Goal: Information Seeking & Learning: Learn about a topic

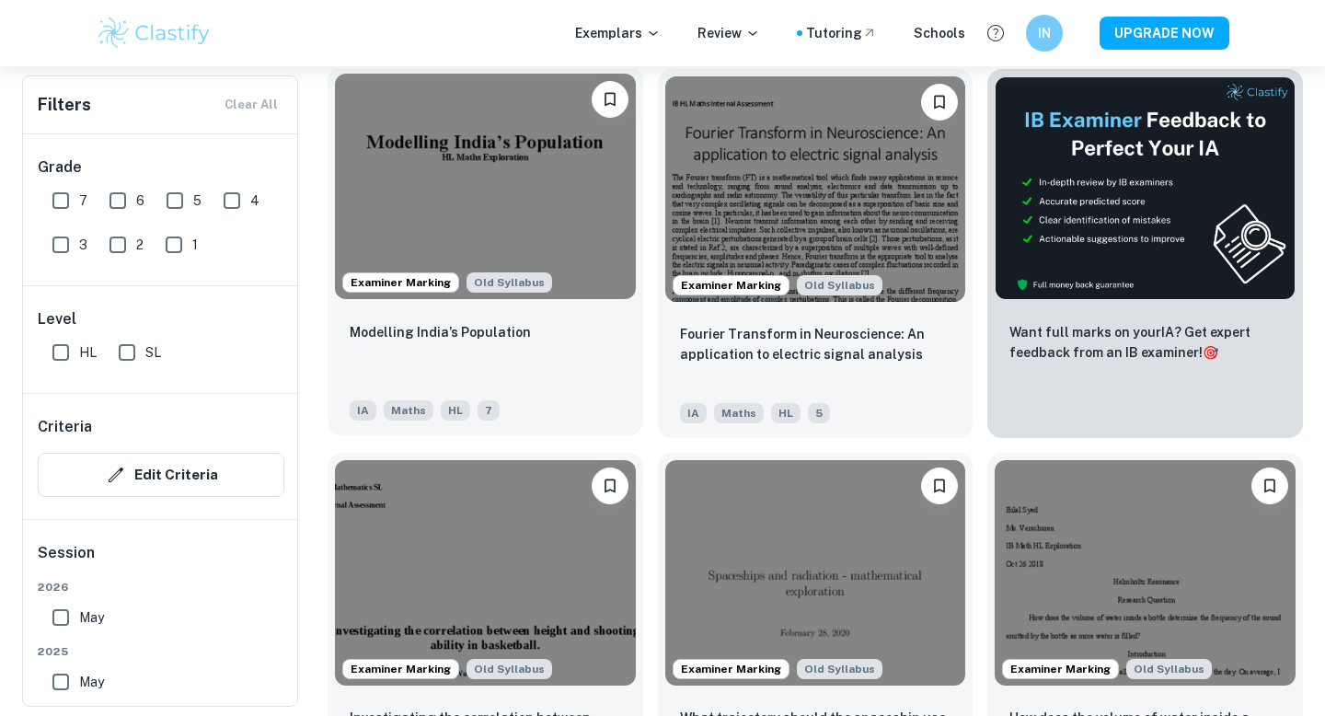
scroll to position [586, 0]
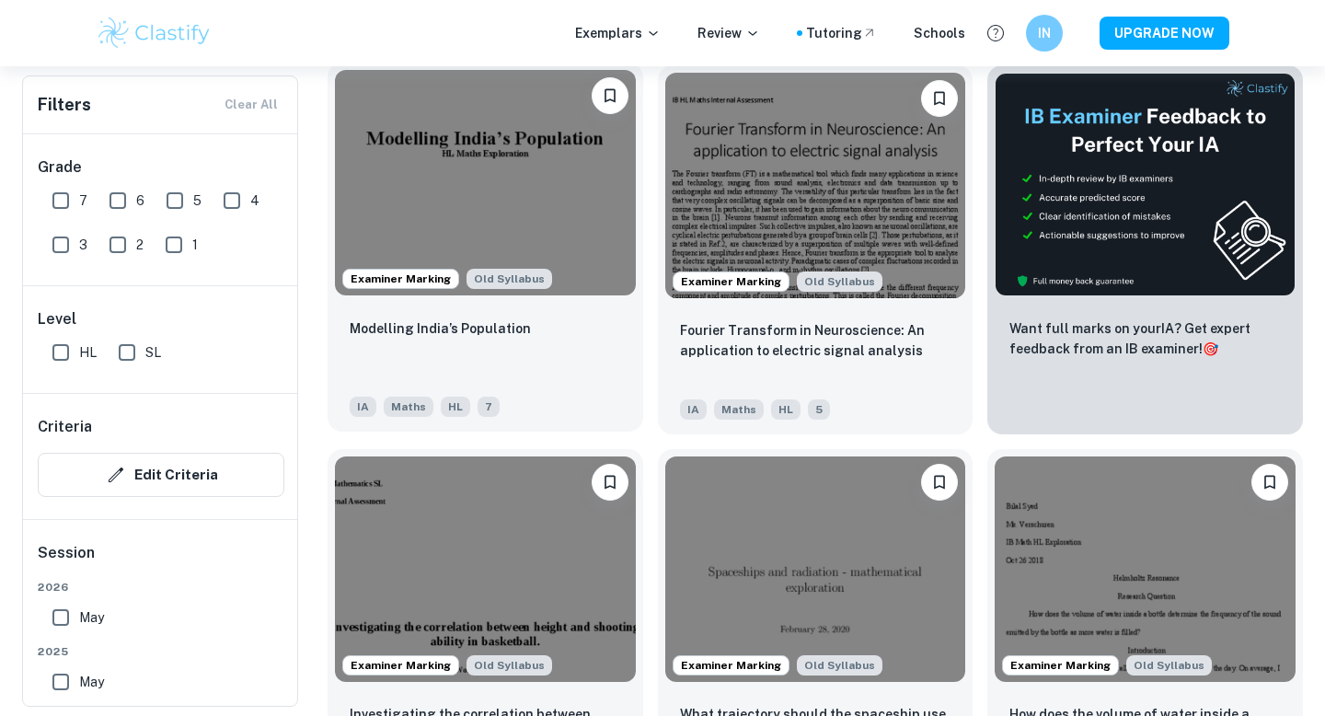
click at [444, 310] on div "Modelling India’s Population IA Maths HL 7" at bounding box center [485, 367] width 316 height 129
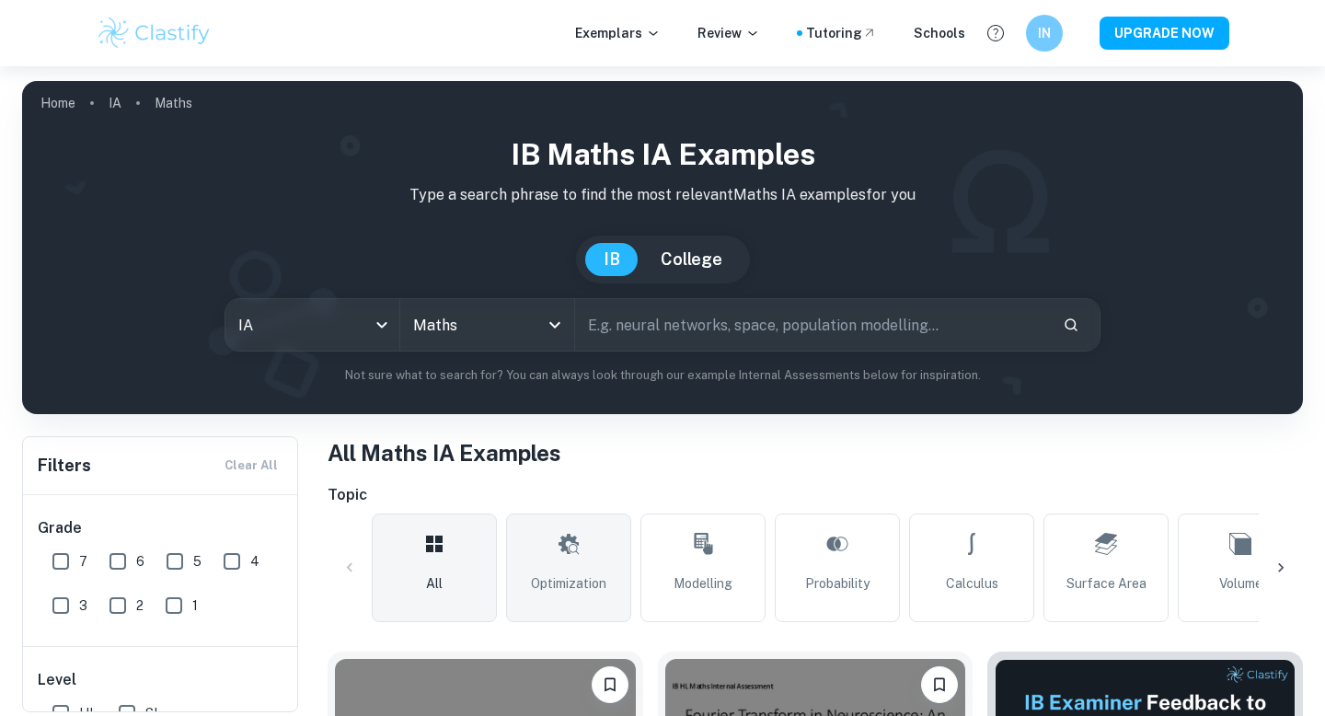
scroll to position [261, 0]
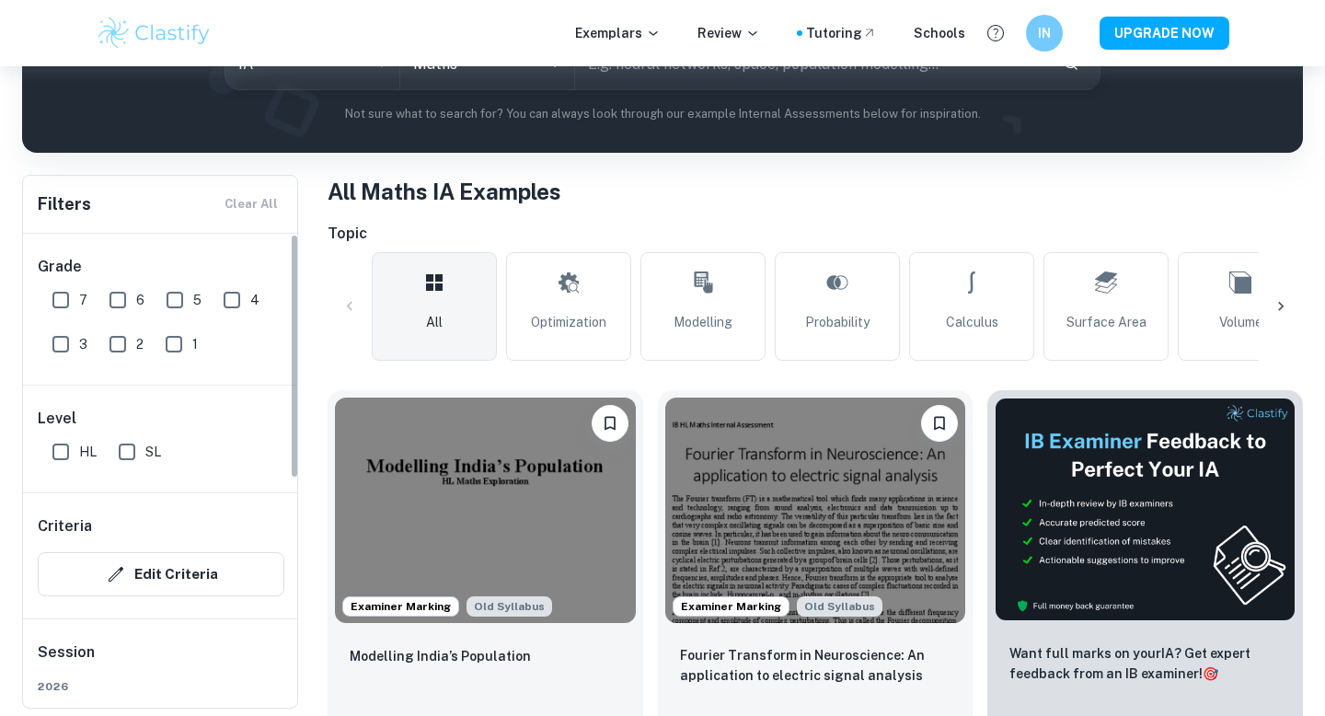
click at [66, 297] on input "7" at bounding box center [60, 299] width 37 height 37
checkbox input "true"
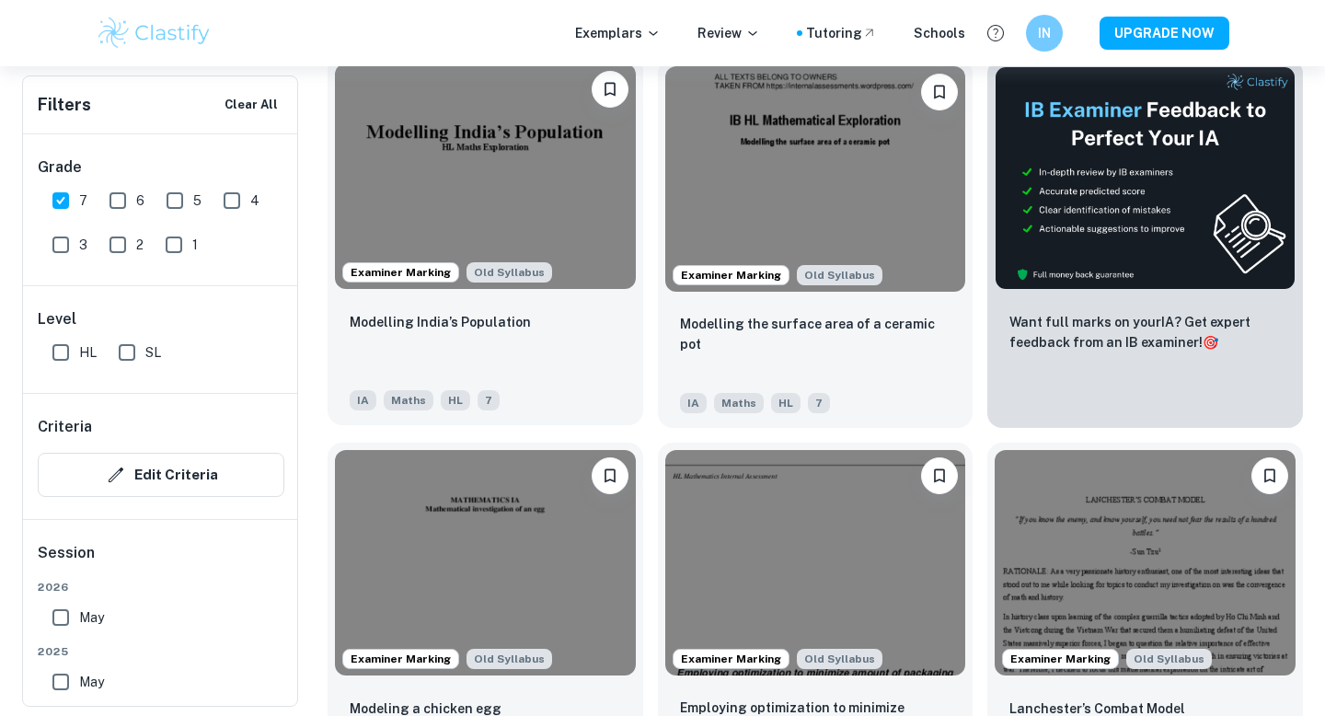
scroll to position [640, 0]
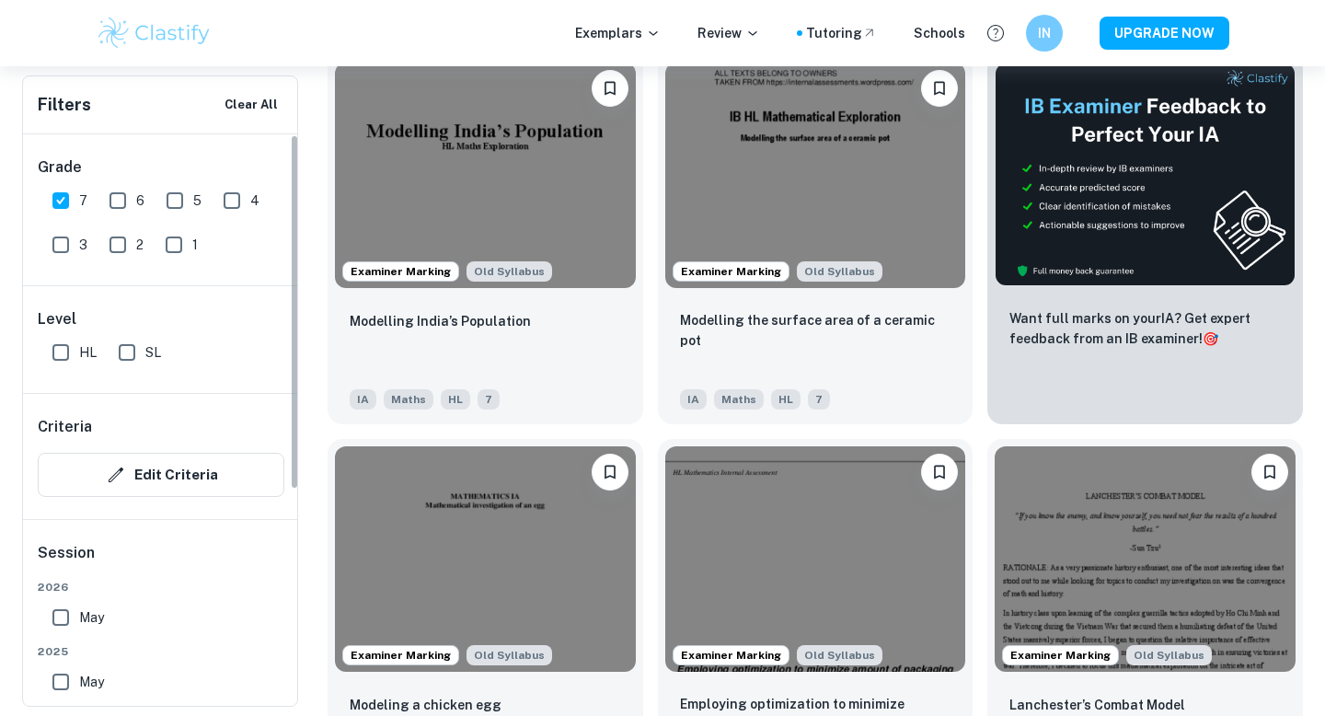
click at [63, 346] on input "HL" at bounding box center [60, 352] width 37 height 37
checkbox input "true"
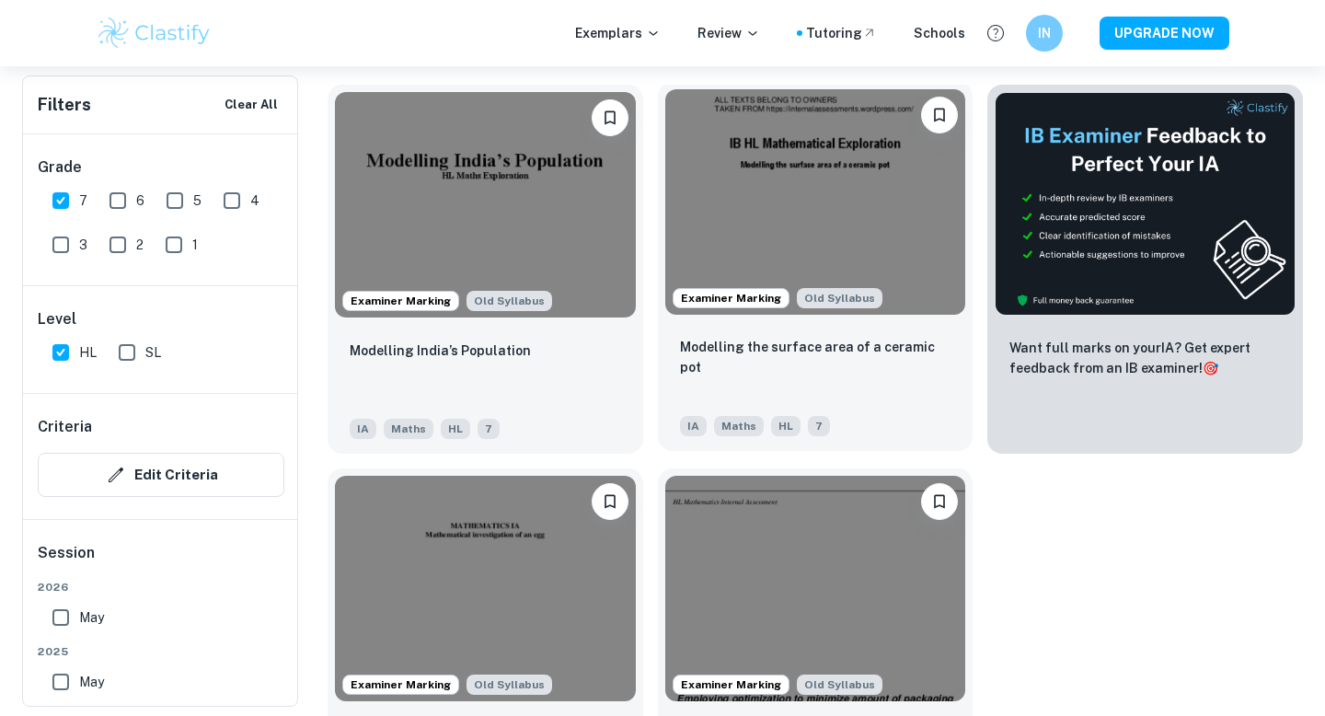
scroll to position [607, 0]
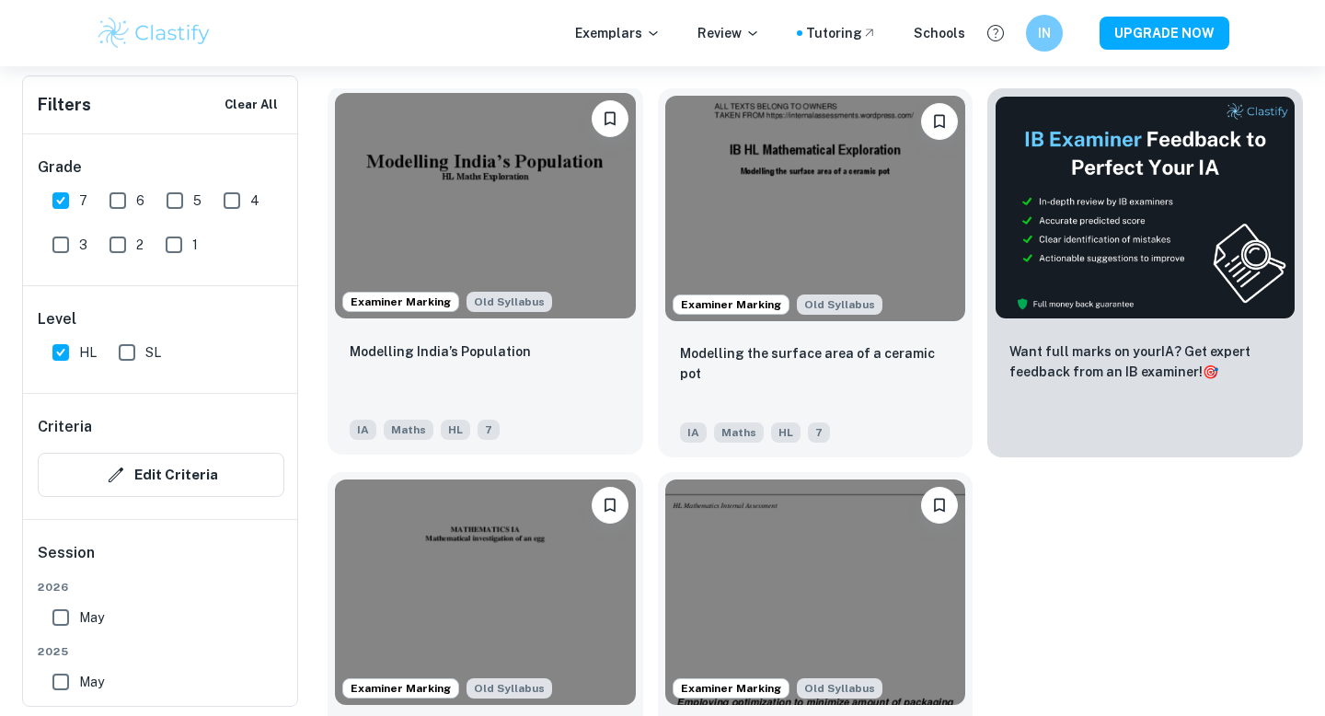
click at [516, 337] on div "Modelling India’s Population IA Maths HL 7" at bounding box center [485, 390] width 316 height 129
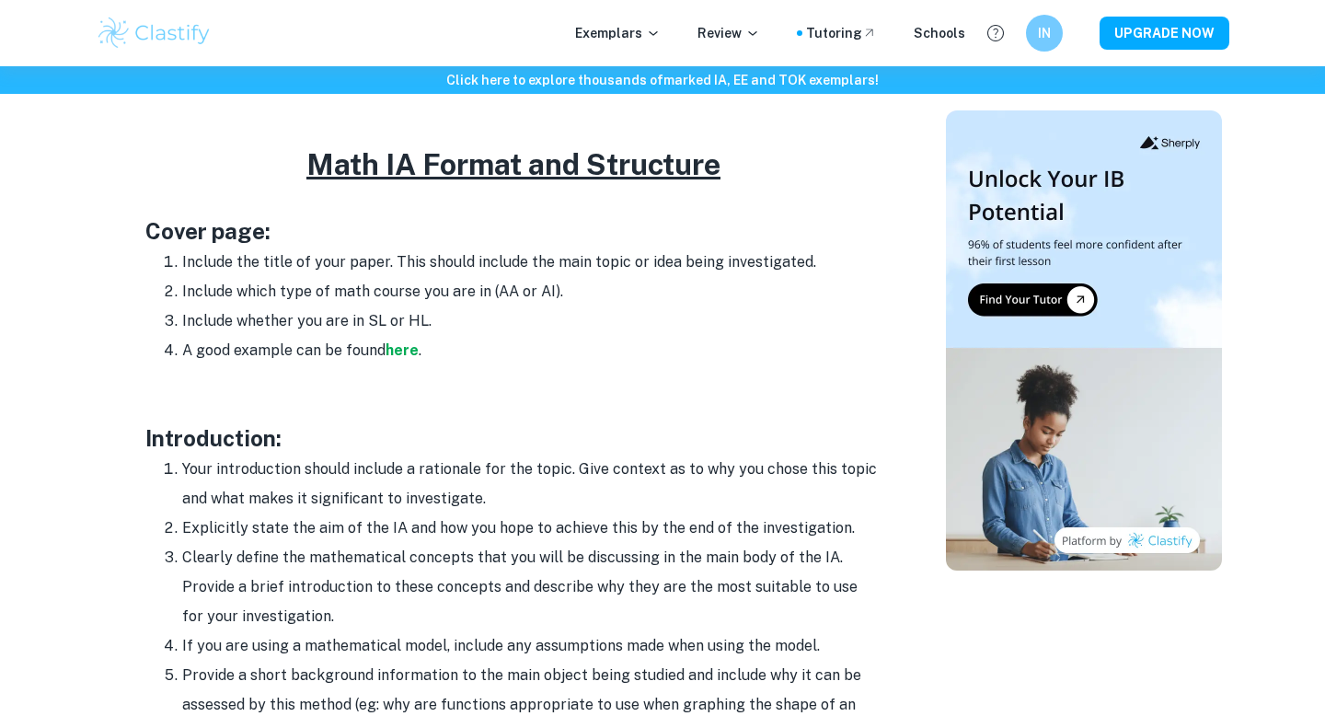
scroll to position [889, 0]
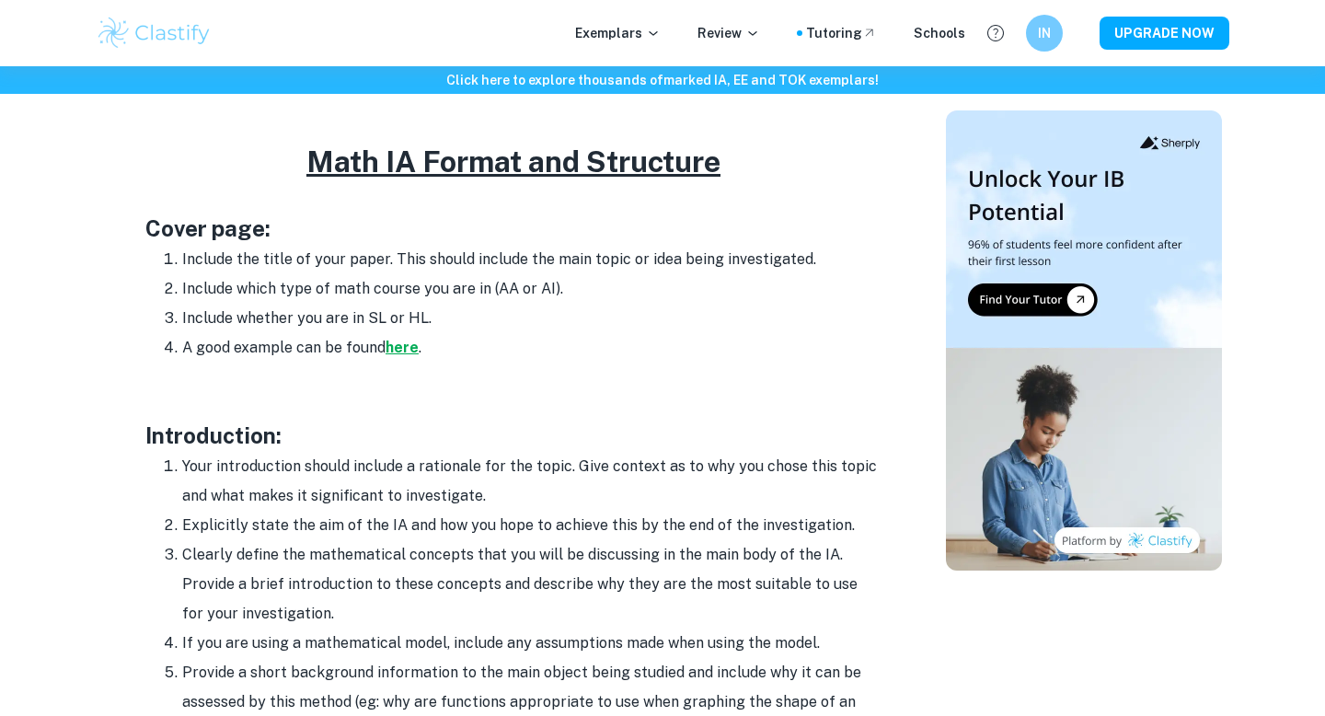
click at [400, 351] on strong "here" at bounding box center [401, 347] width 33 height 17
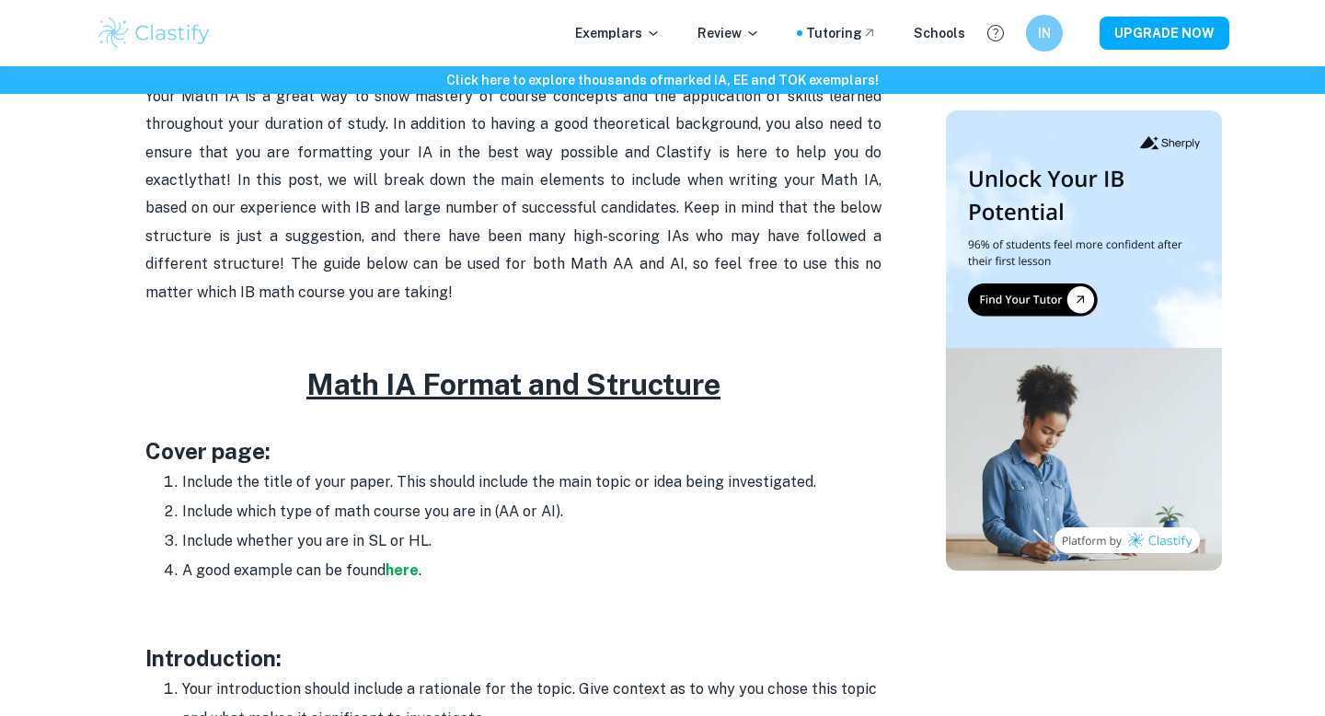
scroll to position [650, 0]
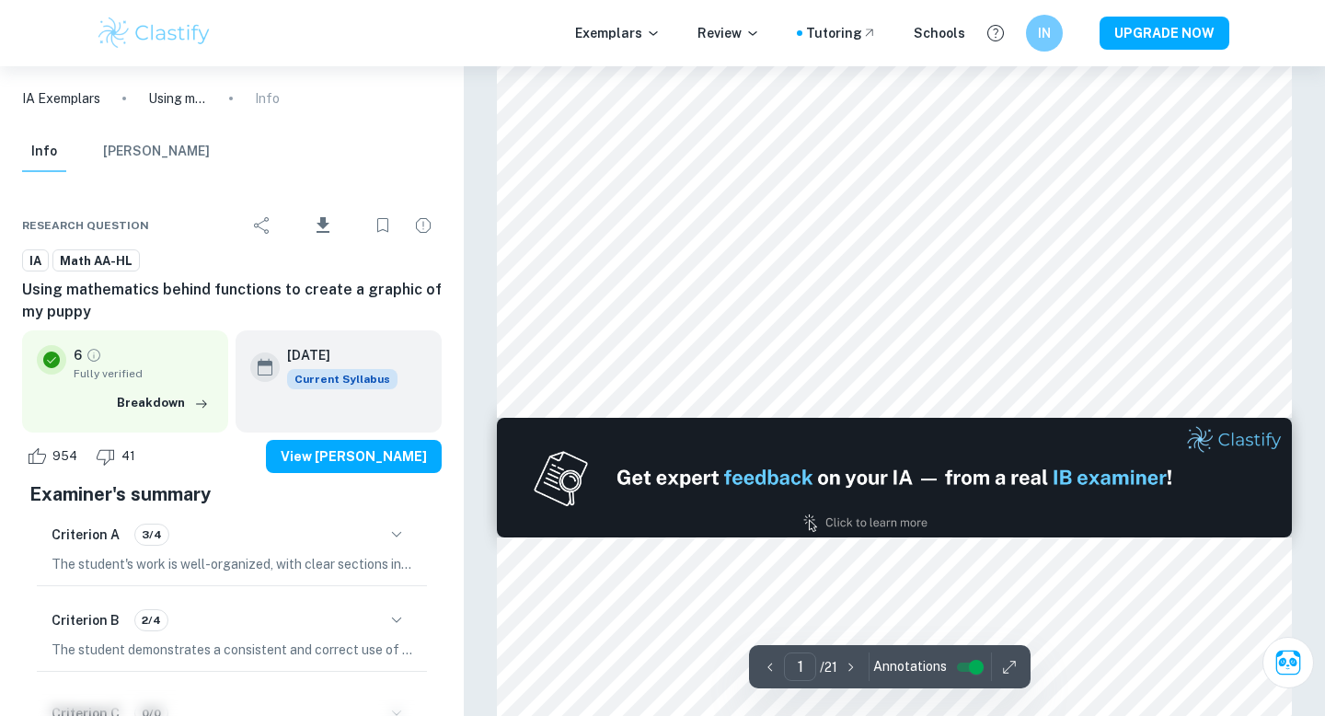
type input "2"
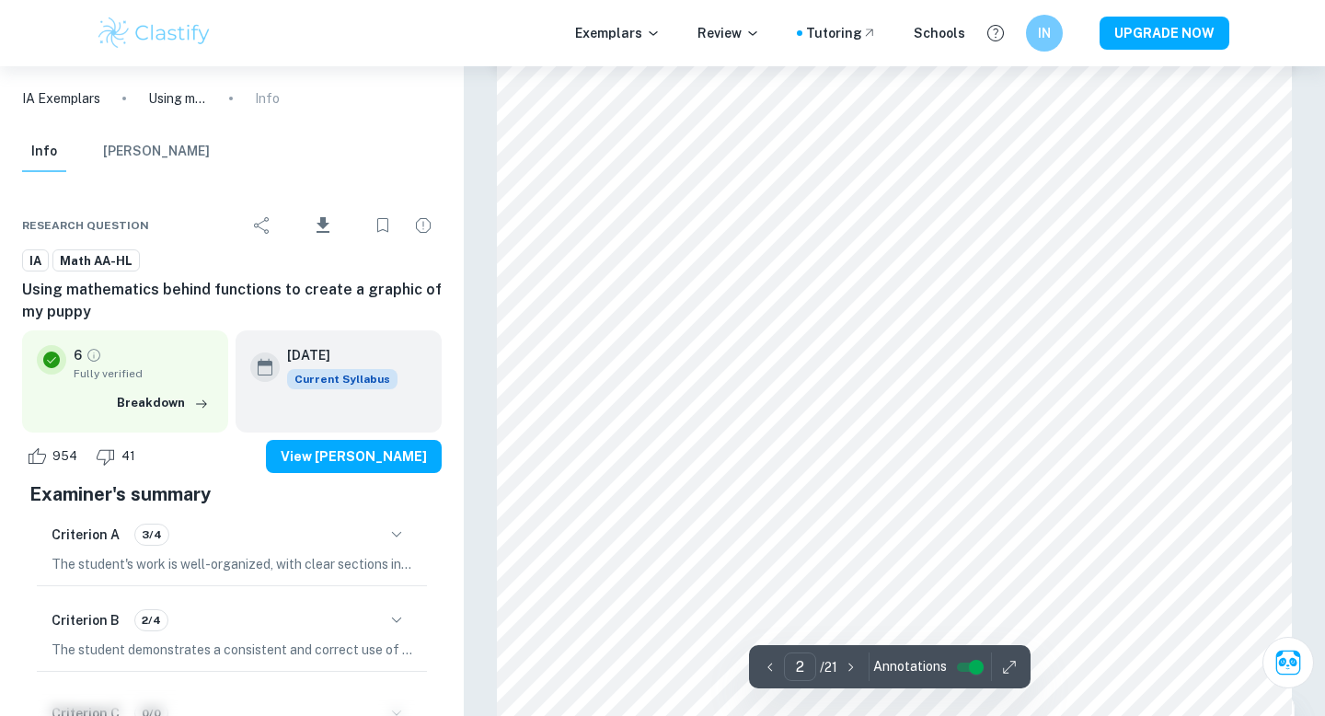
scroll to position [1244, 0]
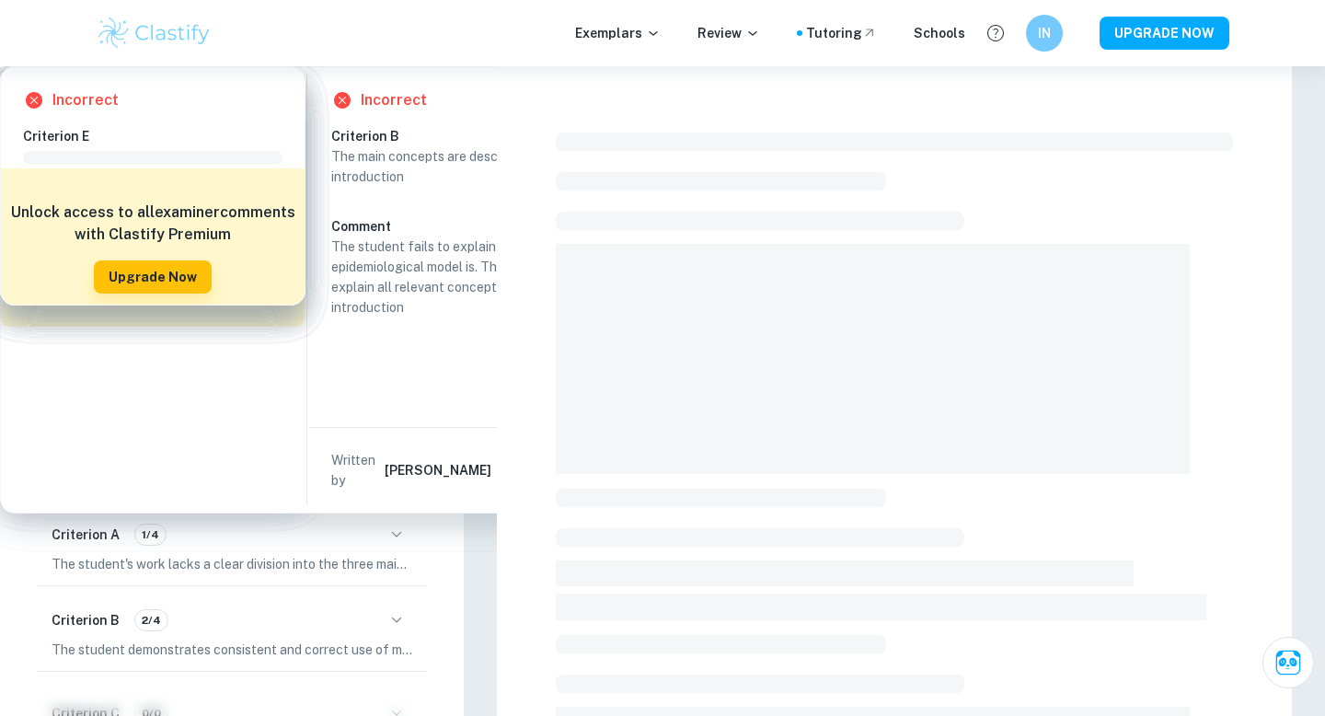
checkbox input "true"
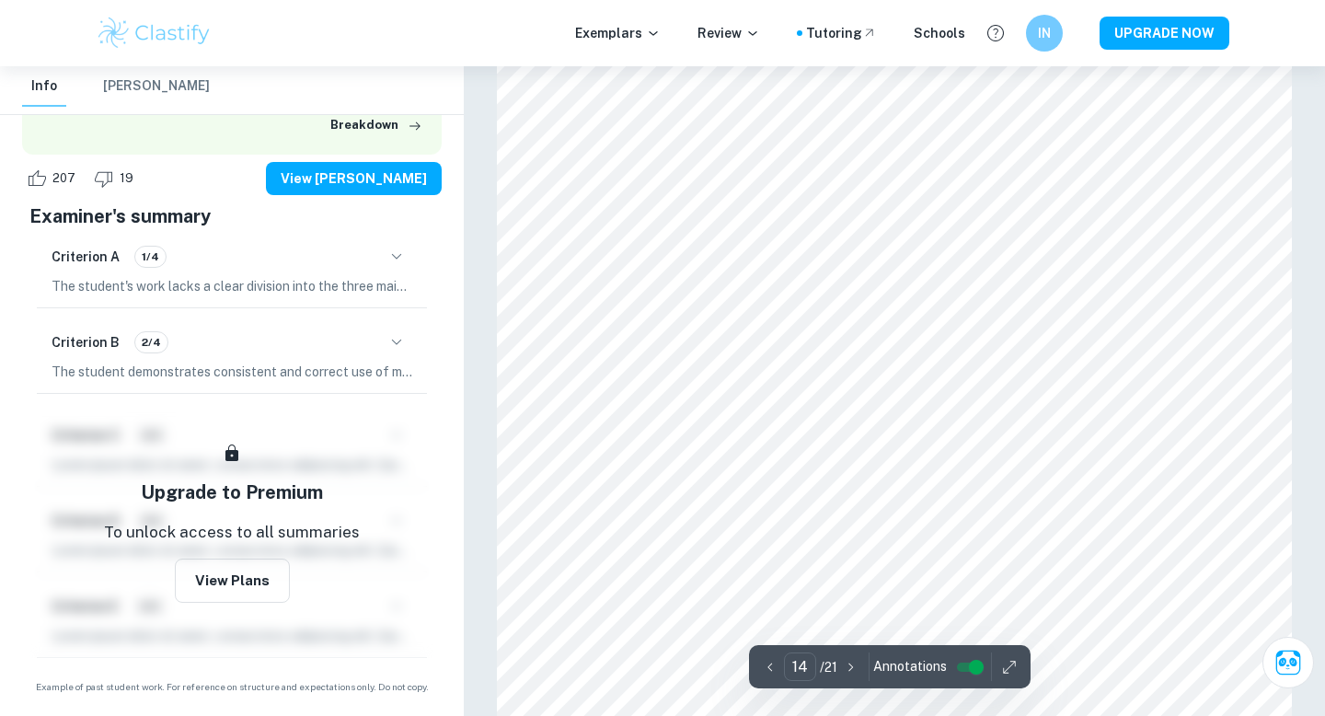
scroll to position [13995, 0]
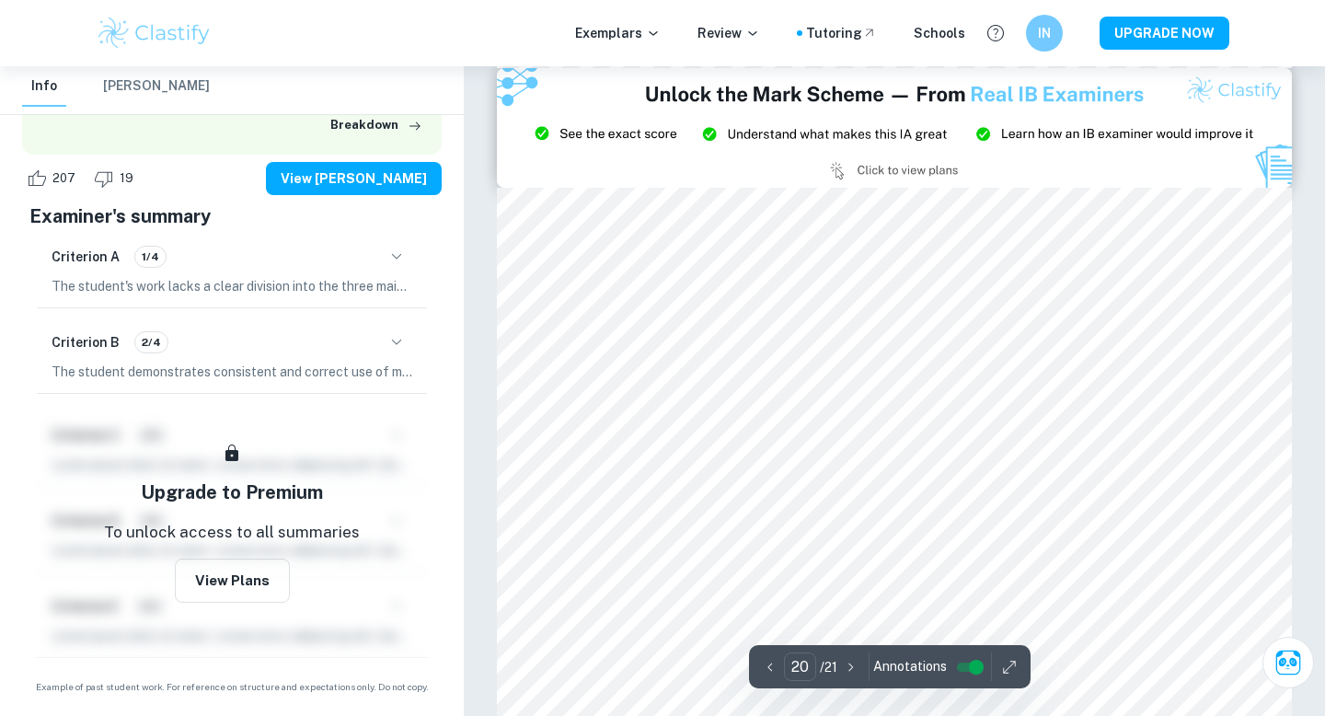
type input "21"
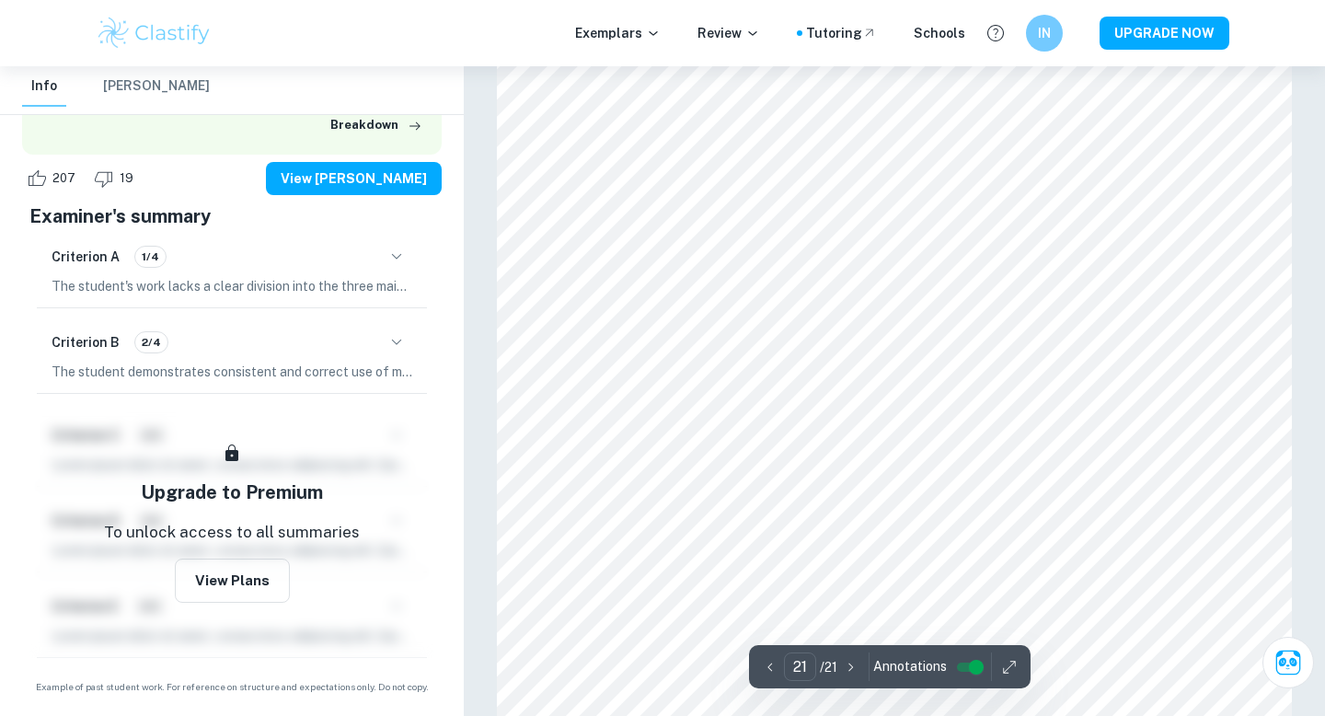
scroll to position [21326, 0]
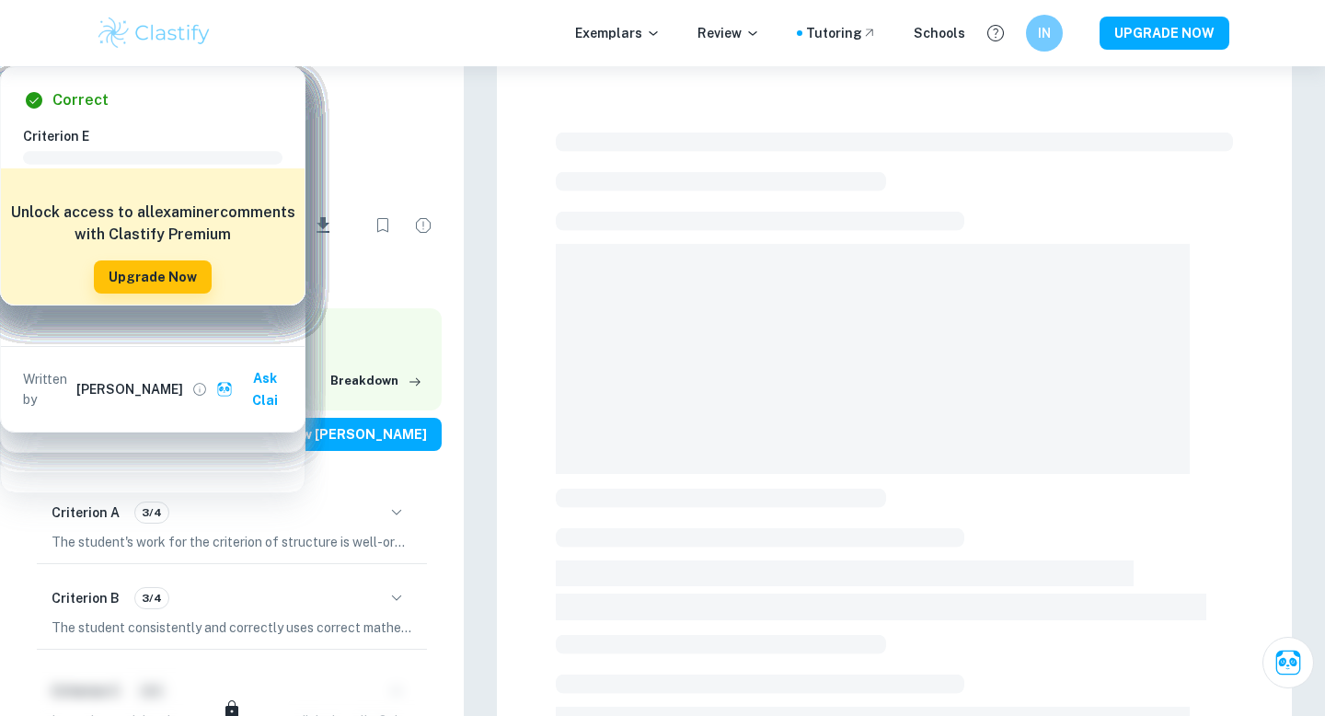
checkbox input "true"
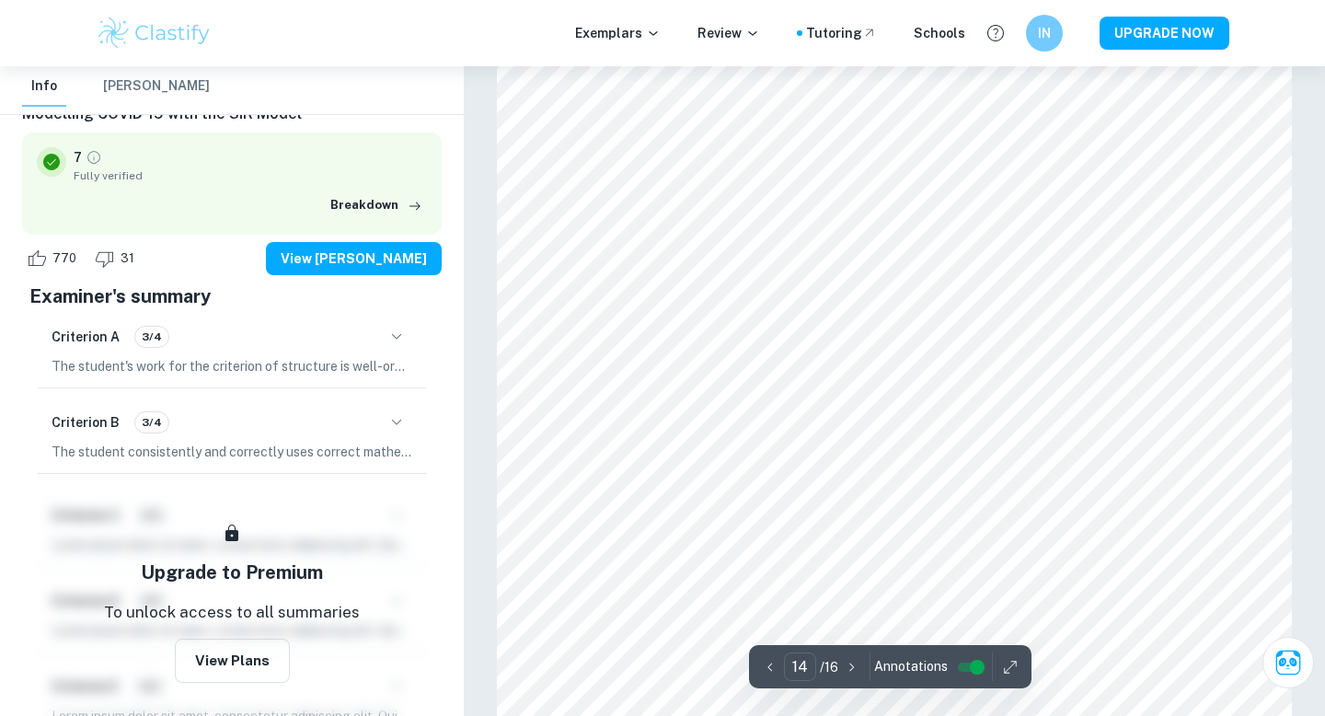
scroll to position [13987, 0]
type input "15"
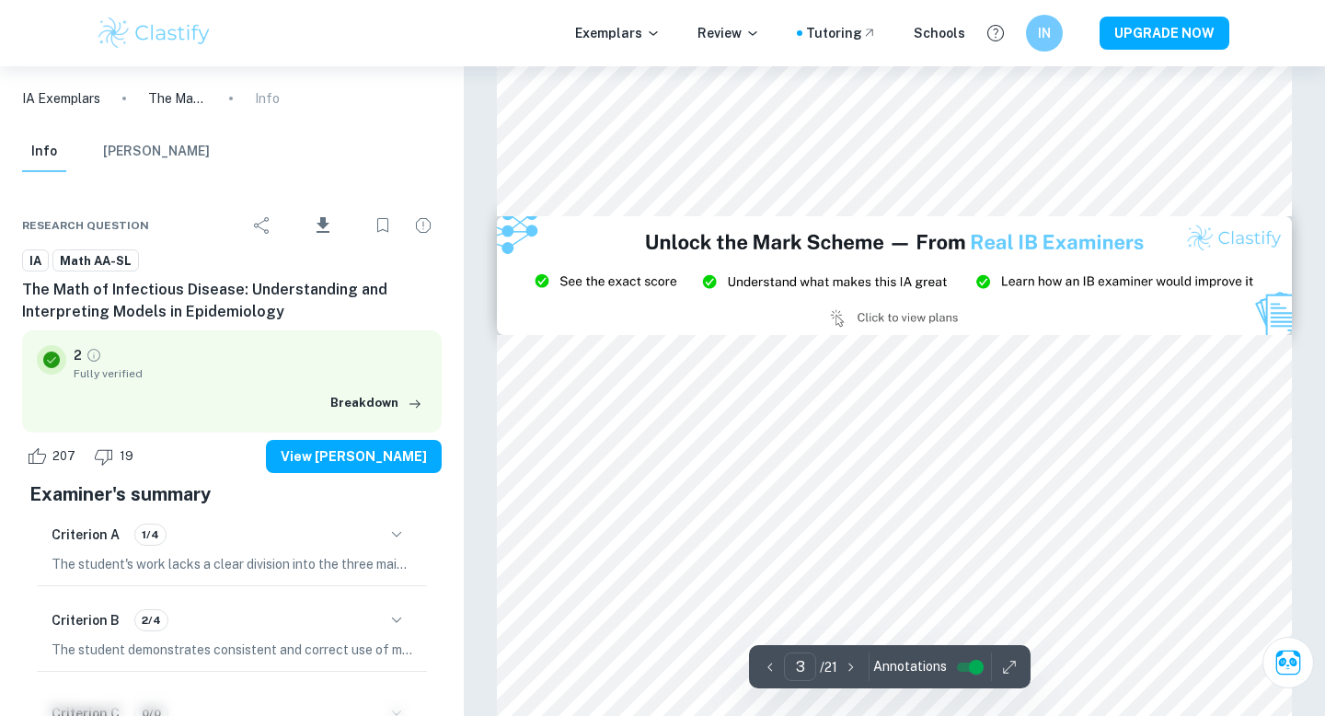
scroll to position [2104, 0]
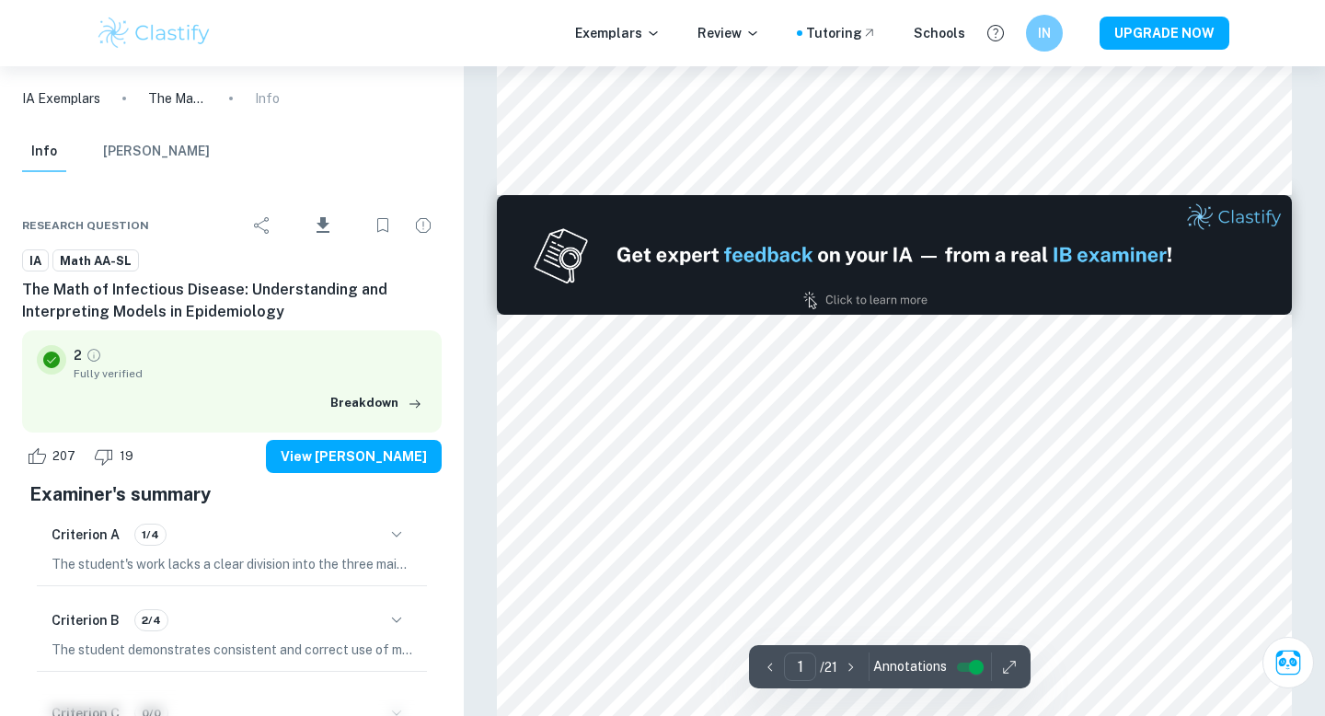
type input "2"
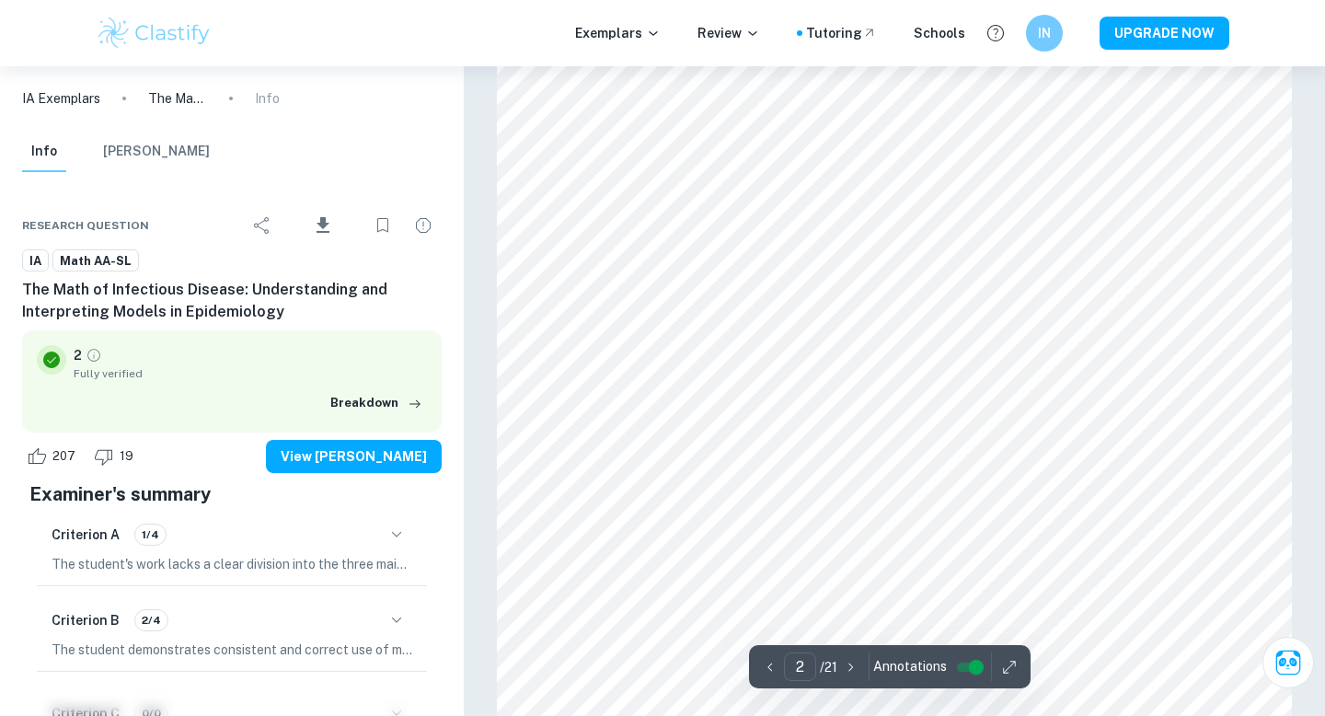
scroll to position [1314, 0]
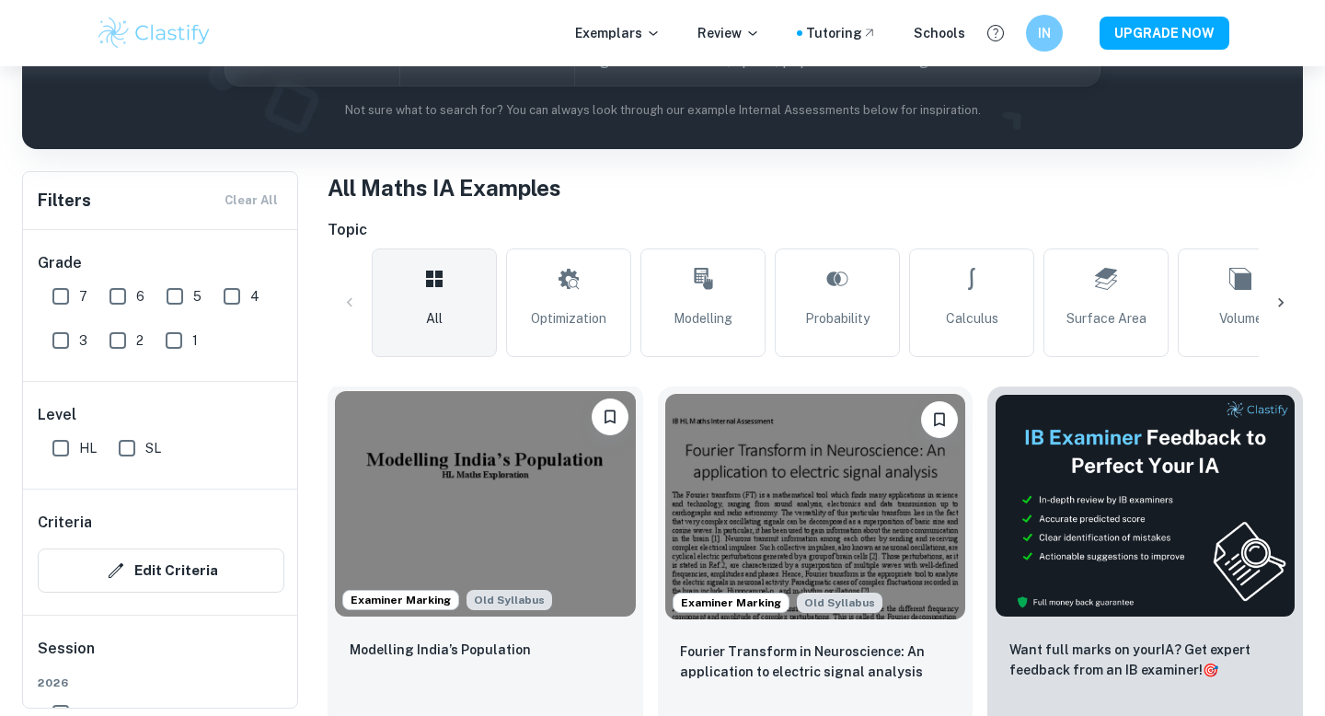
scroll to position [512, 0]
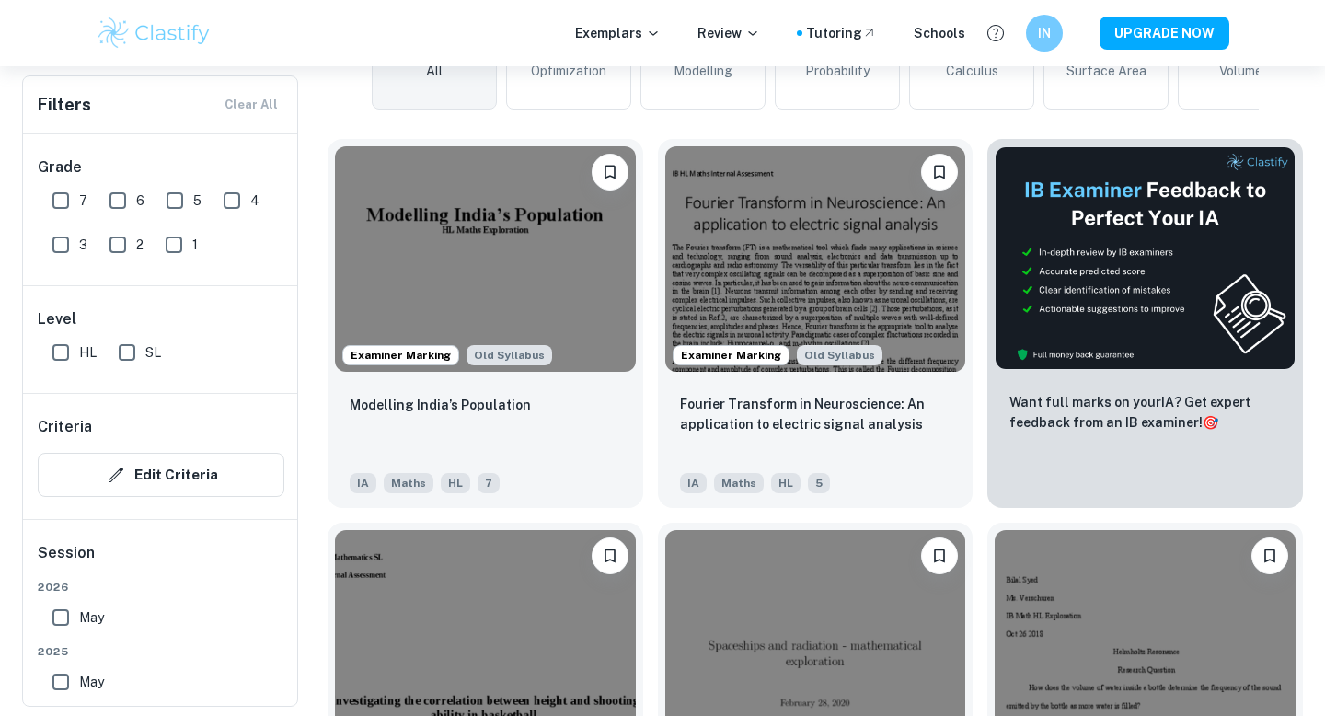
click at [66, 197] on input "7" at bounding box center [60, 200] width 37 height 37
checkbox input "true"
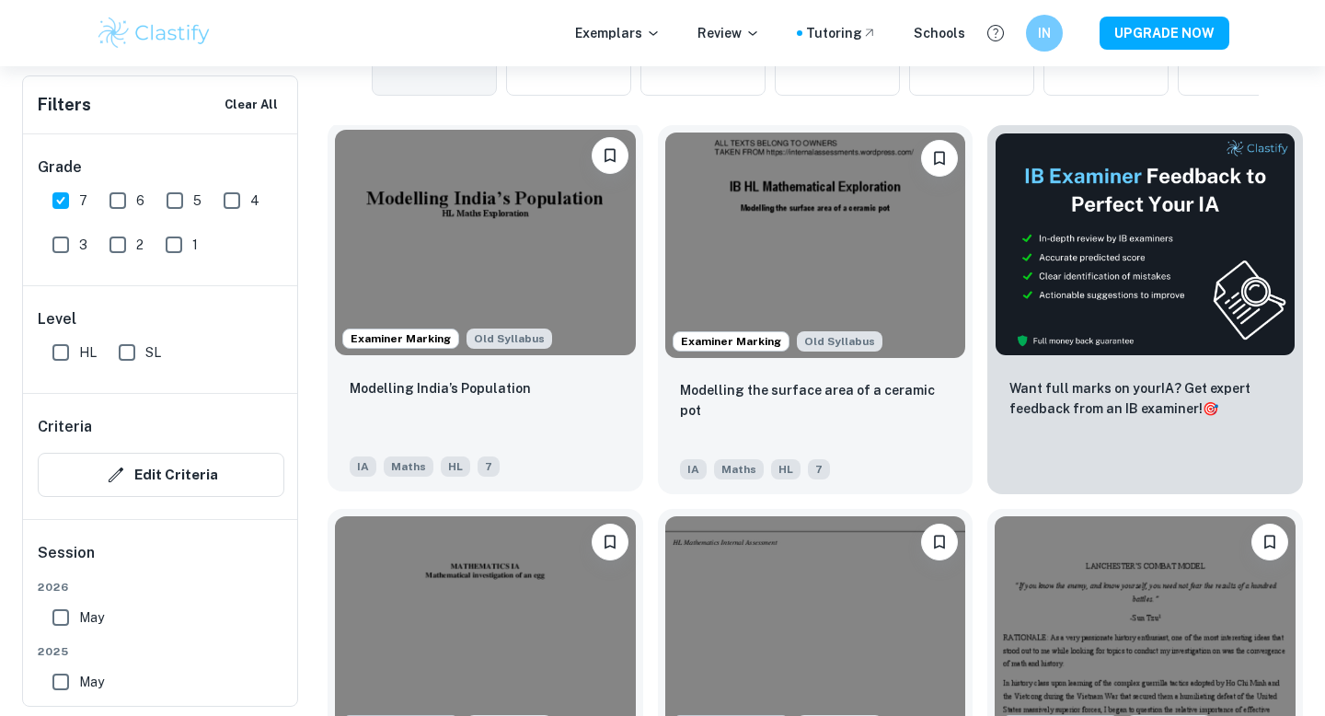
scroll to position [571, 0]
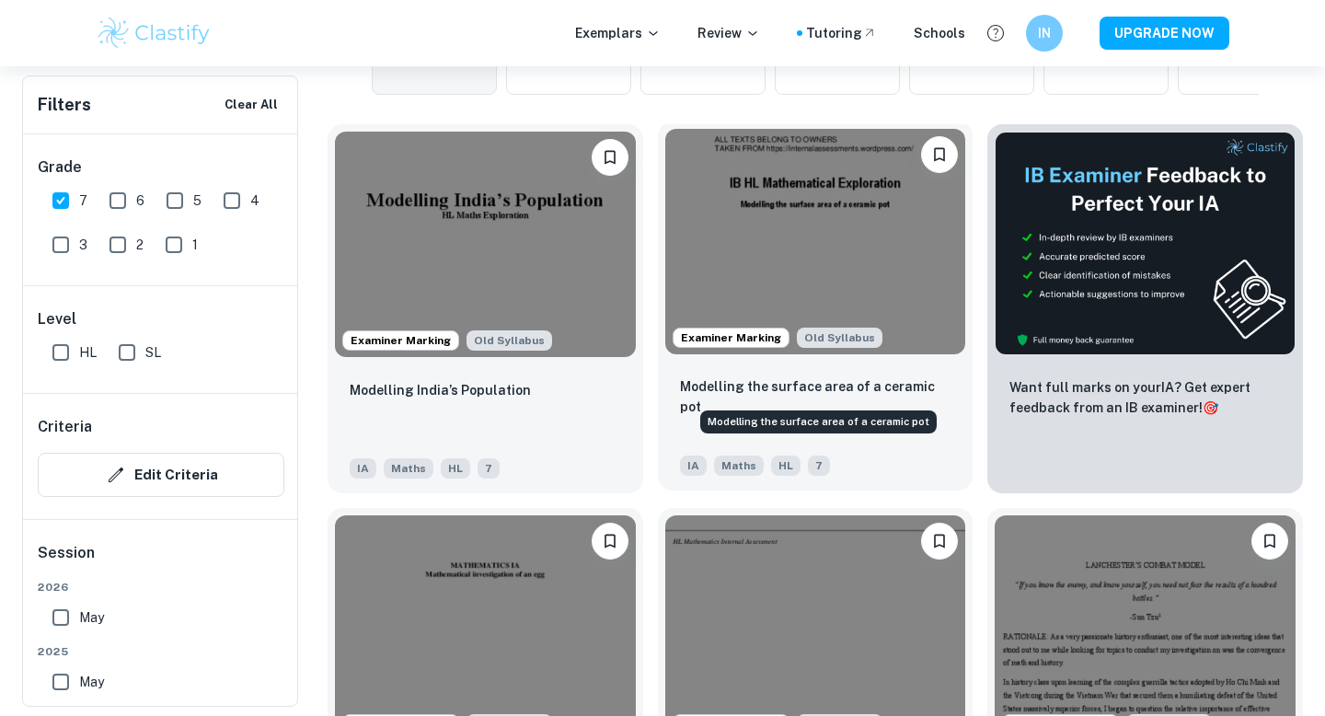
click at [902, 384] on p "Modelling the surface area of a ceramic pot" at bounding box center [815, 396] width 271 height 40
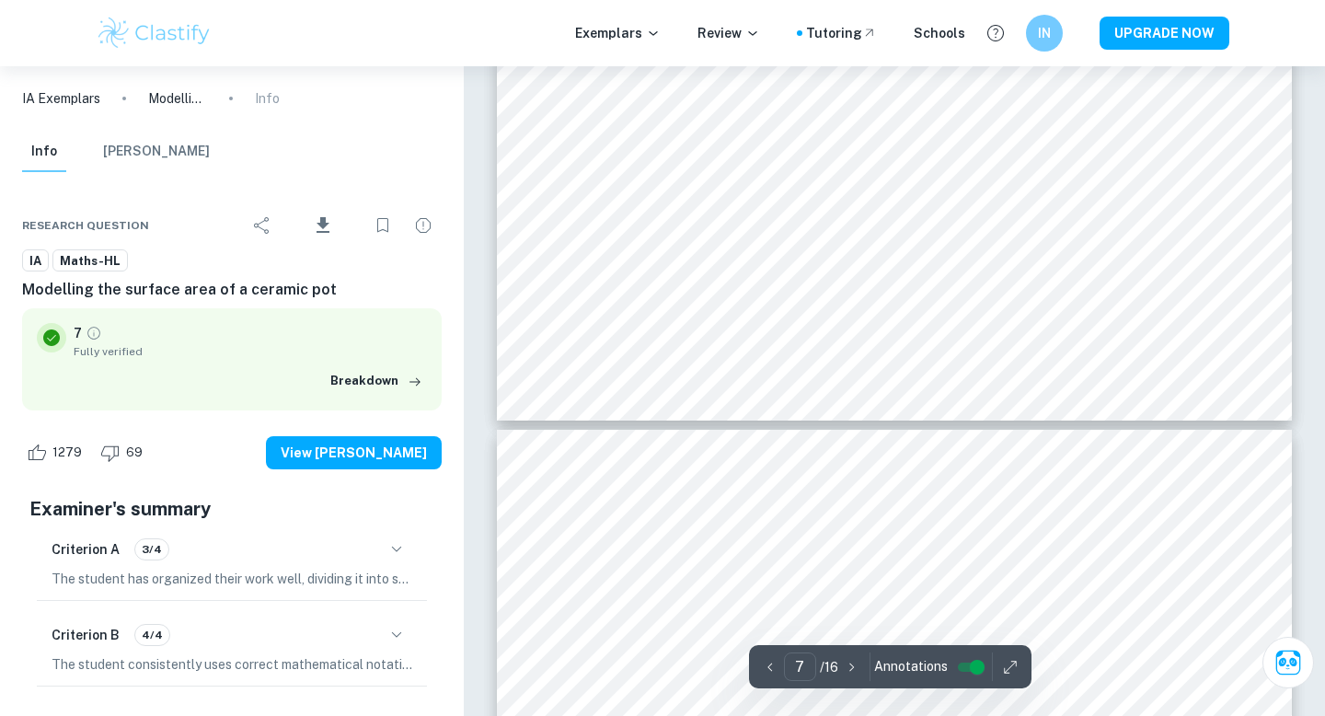
scroll to position [7191, 0]
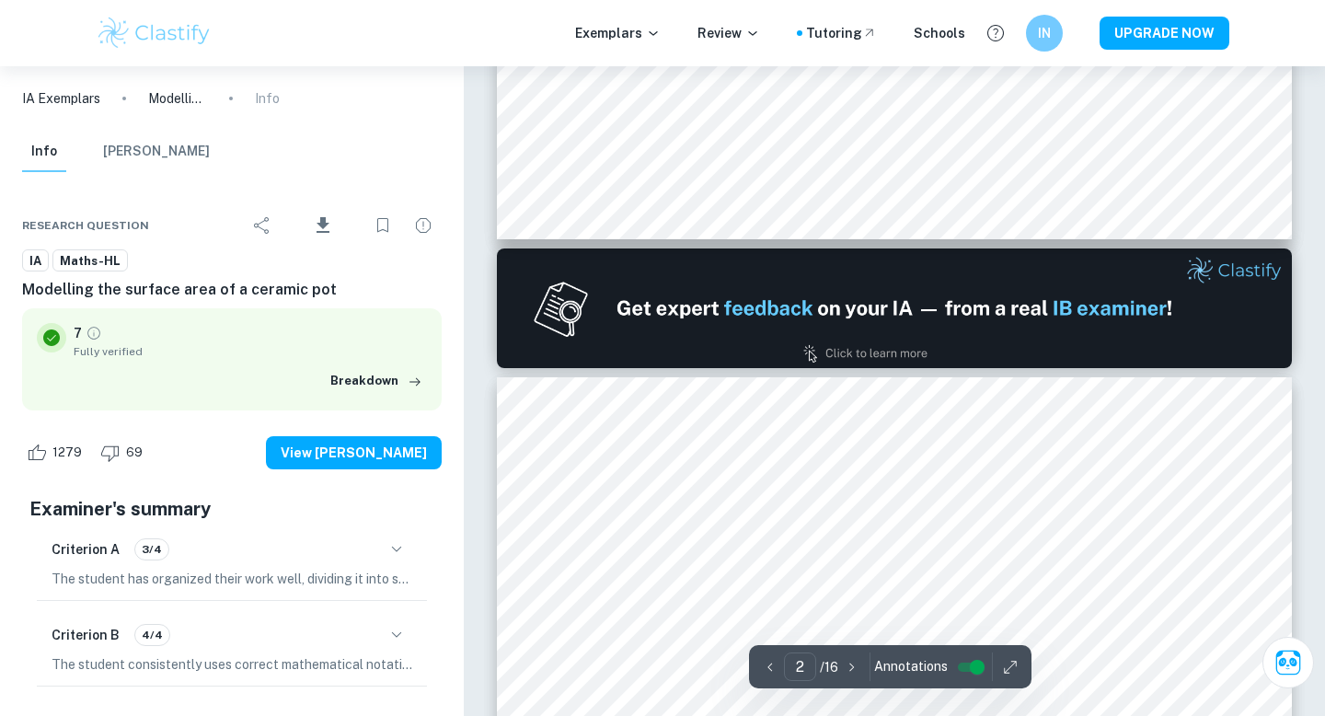
type input "1"
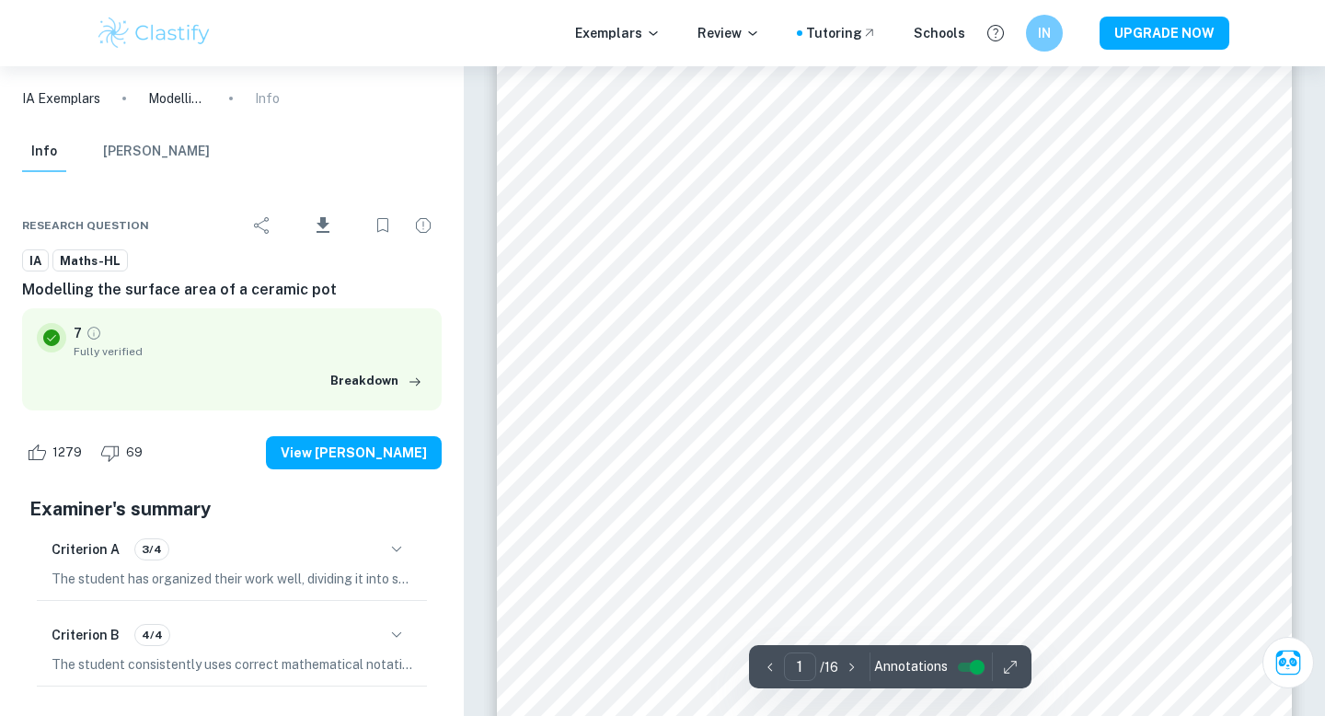
scroll to position [0, 0]
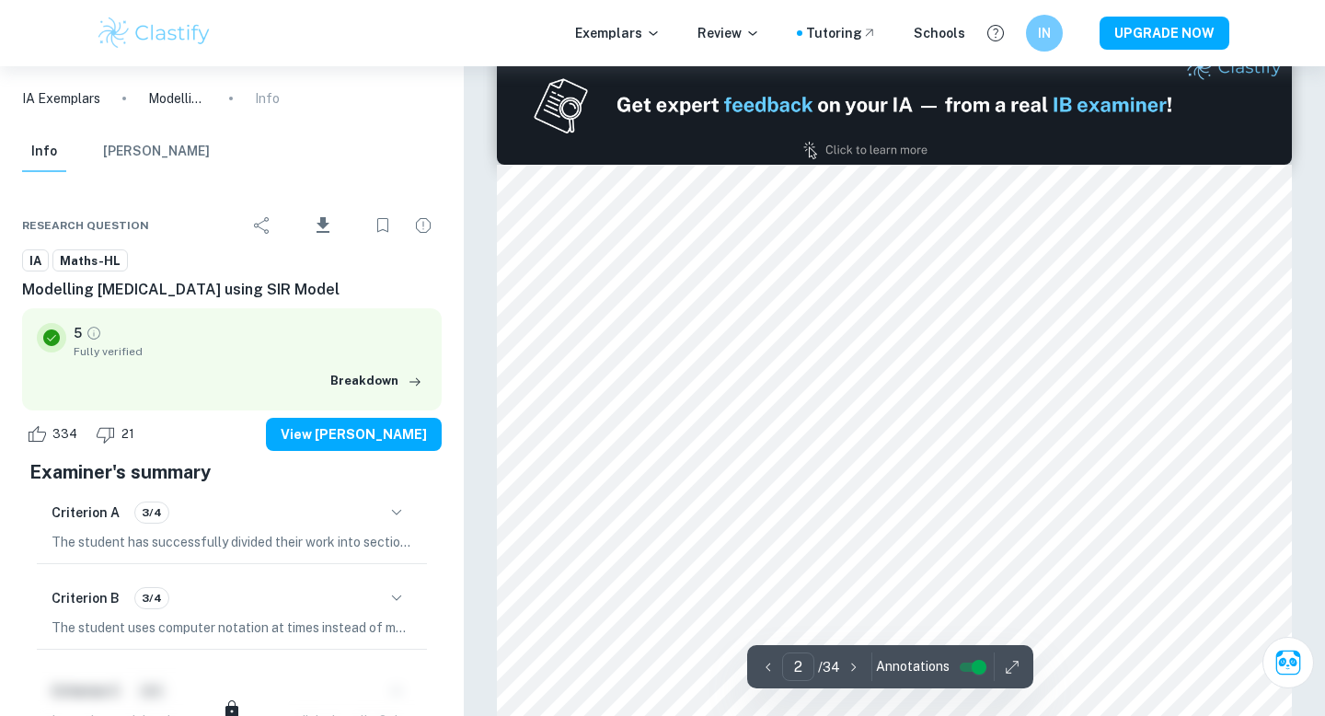
scroll to position [1211, 0]
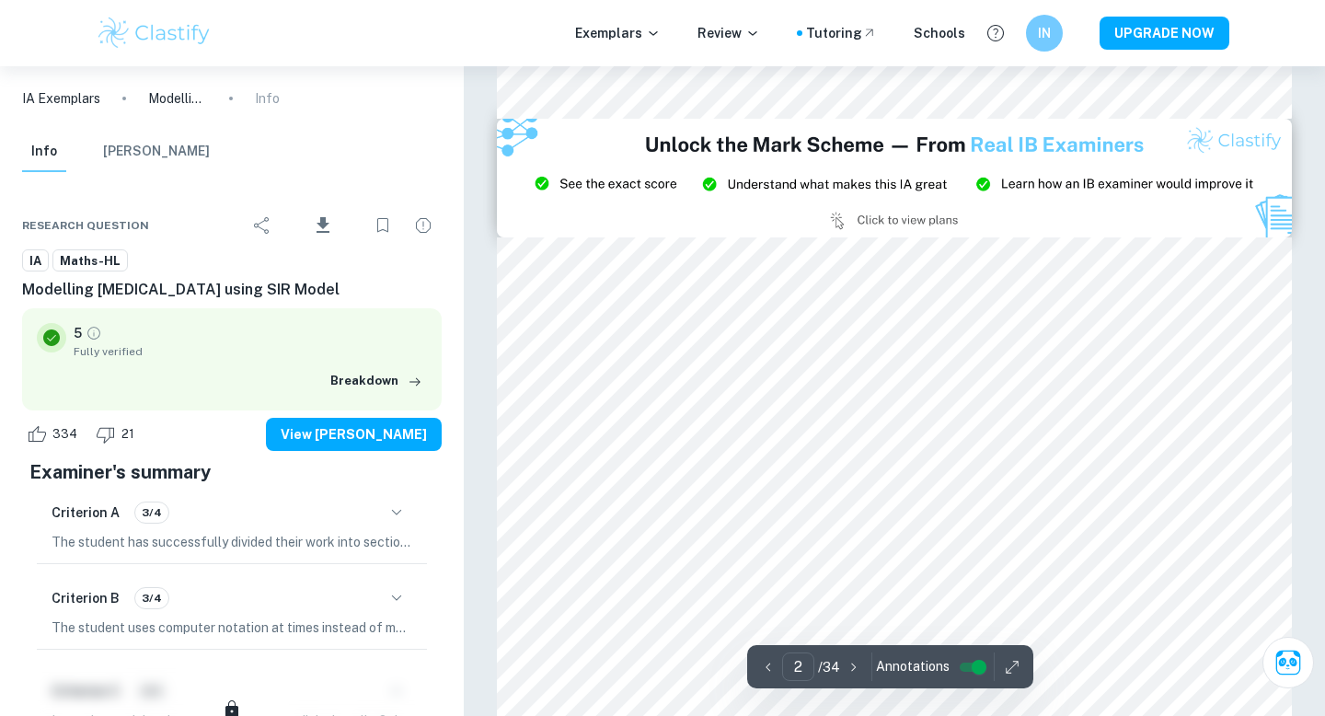
type input "3"
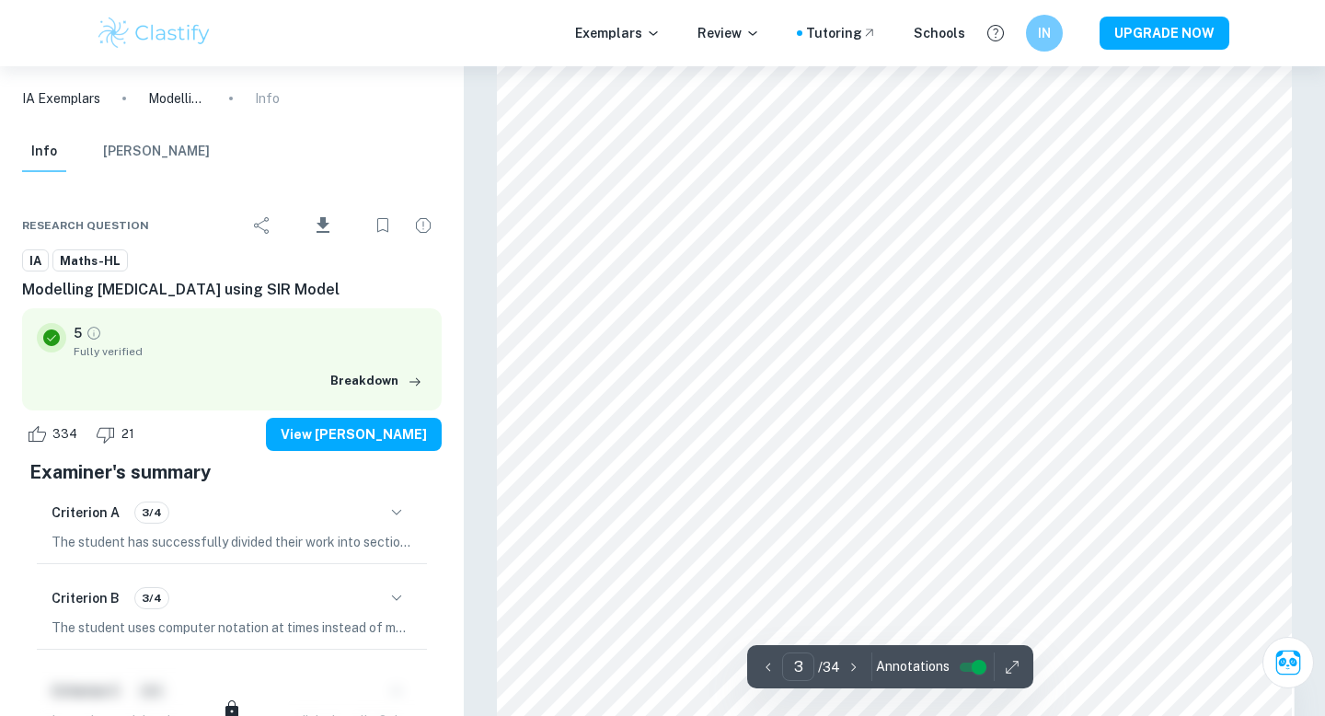
scroll to position [2605, 0]
click at [971, 342] on div at bounding box center [895, 339] width 608 height 39
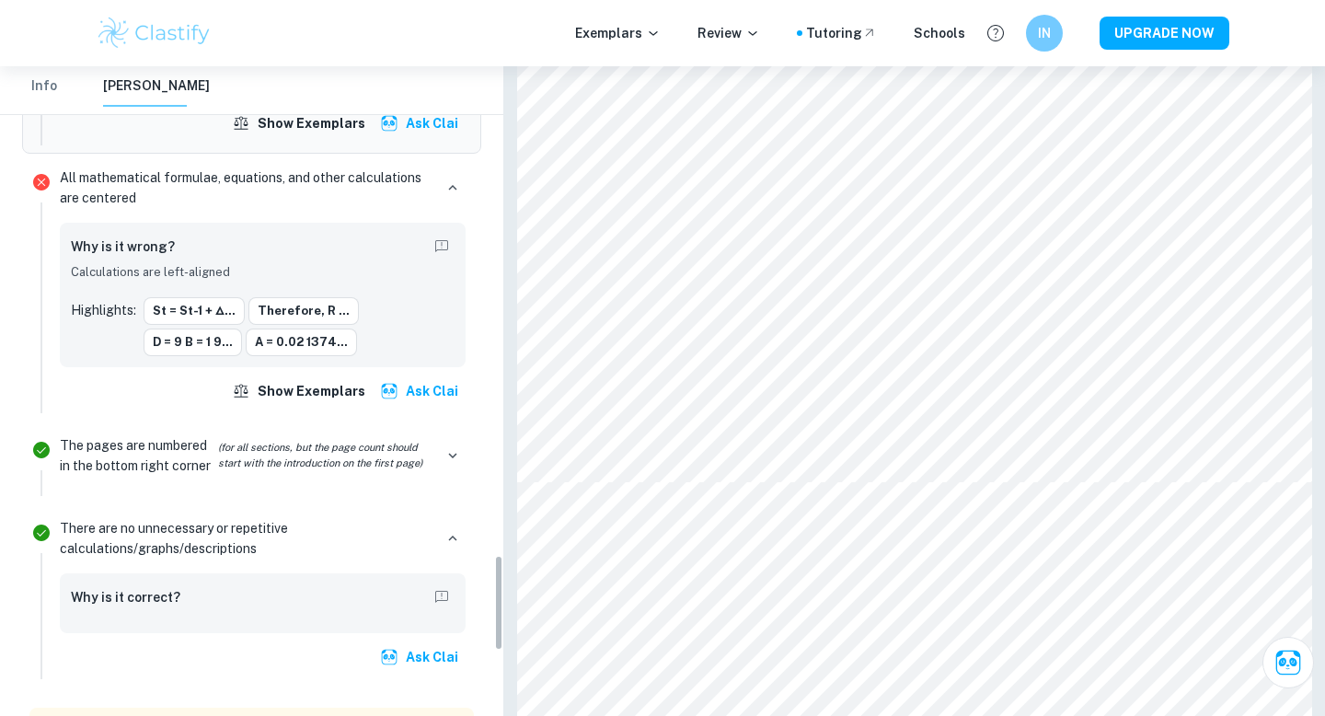
scroll to position [3293, 0]
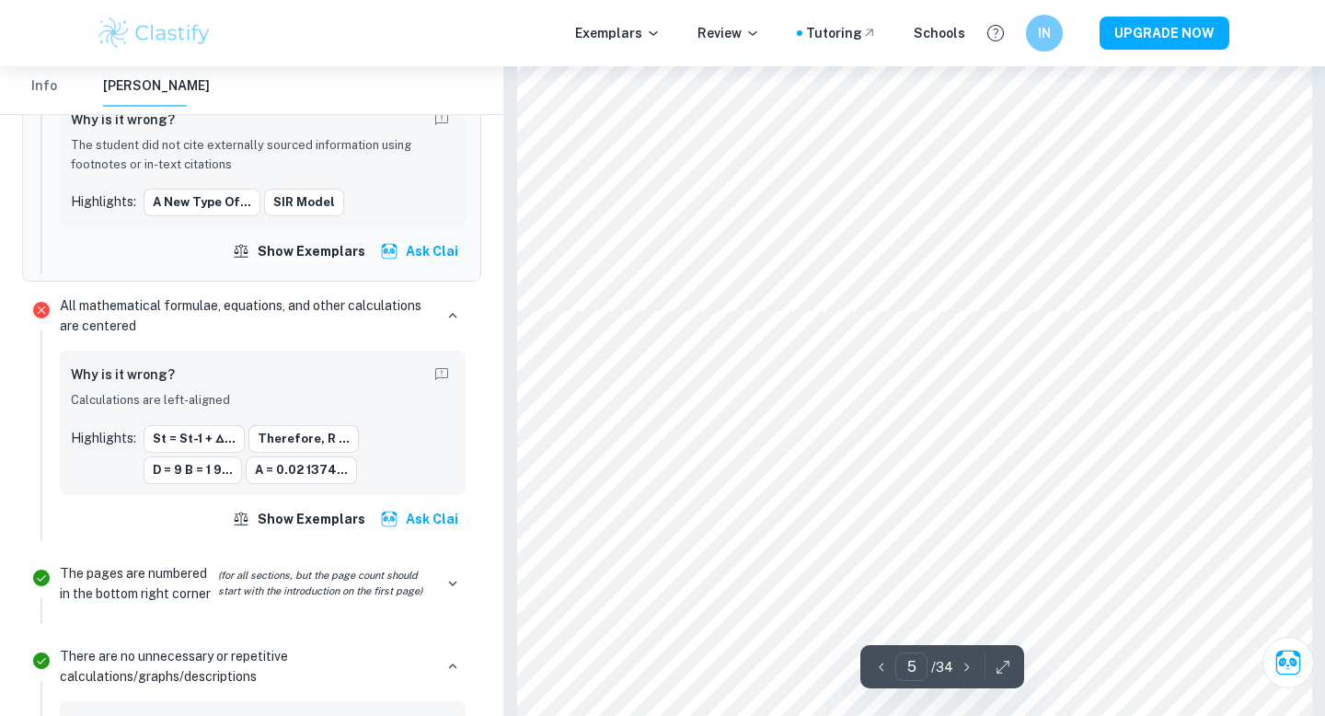
type input "4"
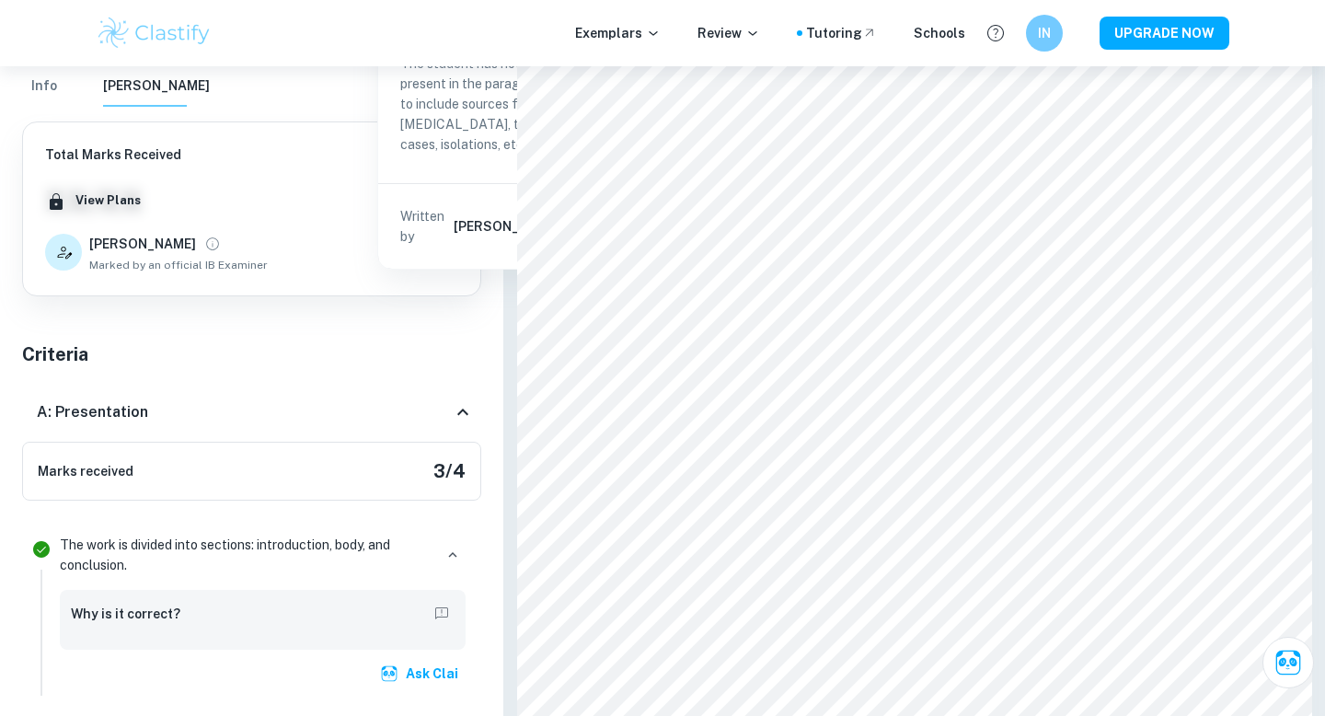
scroll to position [0, 0]
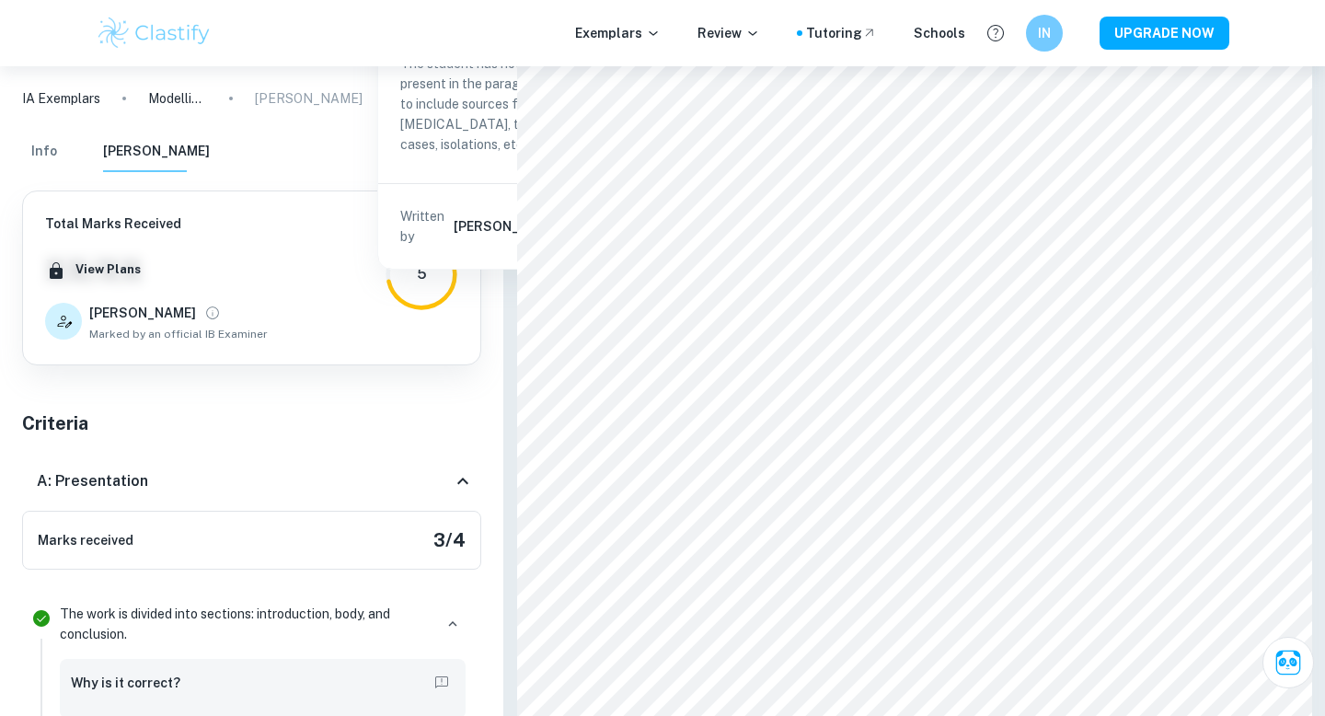
click at [241, 489] on div "A: Presentation" at bounding box center [244, 481] width 415 height 22
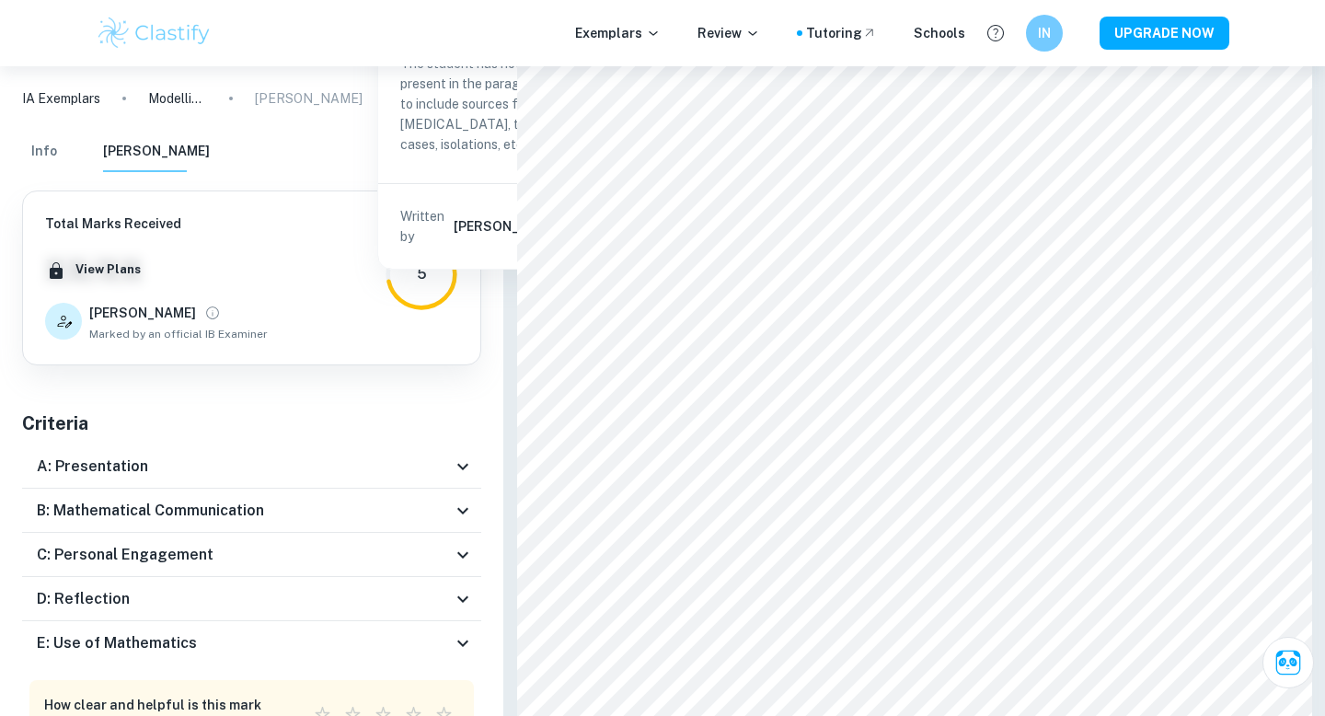
click at [235, 519] on h6 "B: Mathematical Communication" at bounding box center [150, 510] width 227 height 22
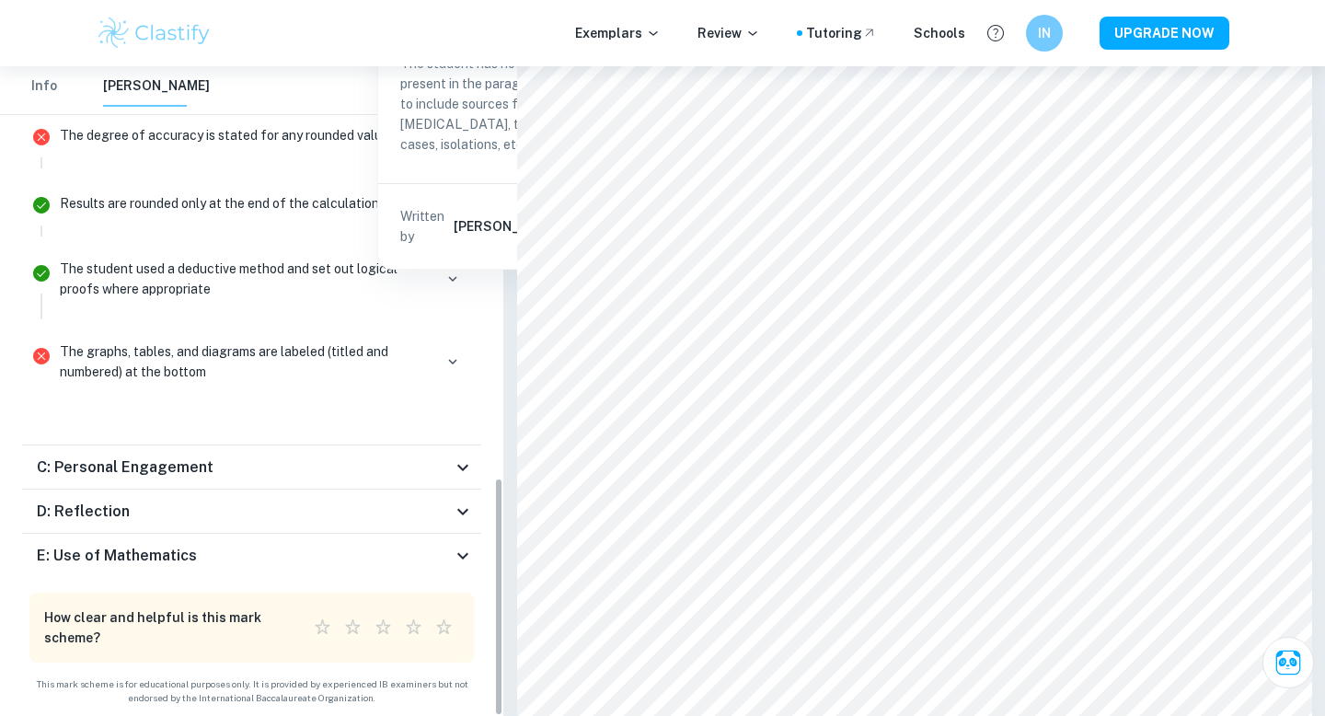
scroll to position [1119, 0]
click at [262, 458] on div "C: Personal Engagement" at bounding box center [244, 467] width 415 height 22
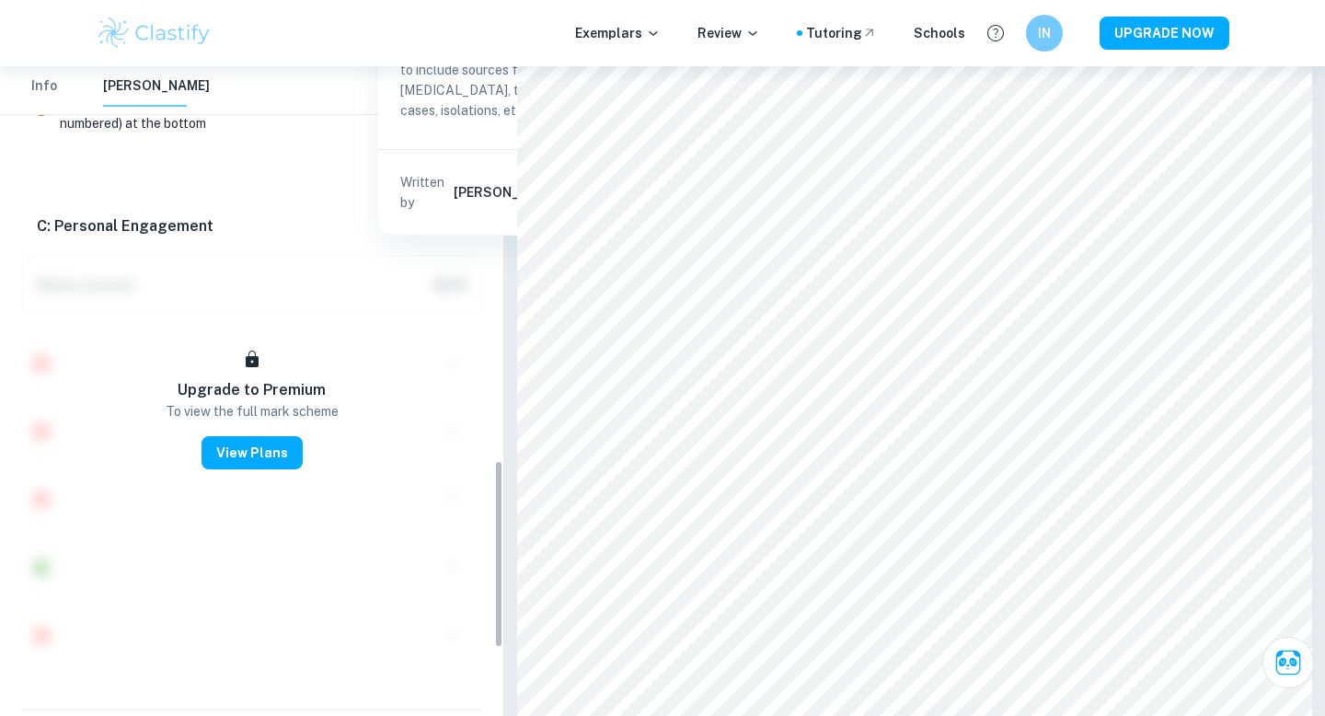
scroll to position [1588, 0]
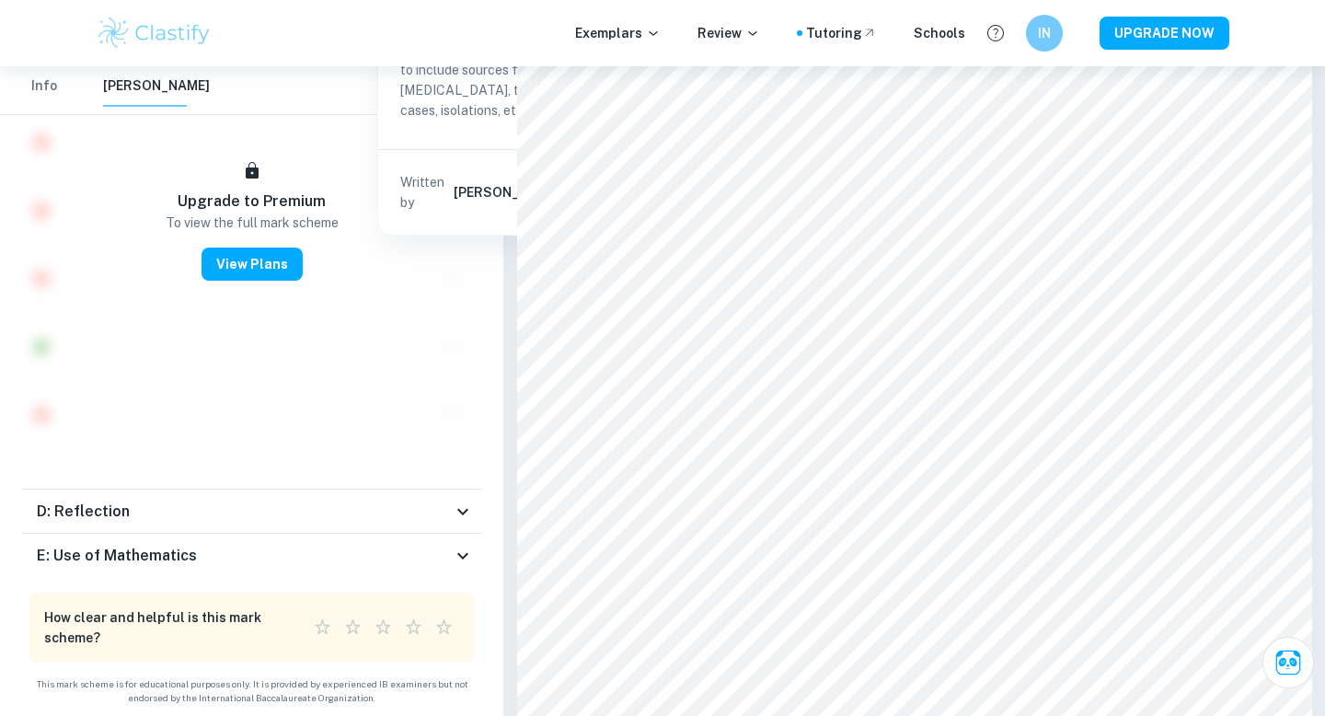
click at [211, 524] on div "D: Reflection" at bounding box center [251, 511] width 459 height 44
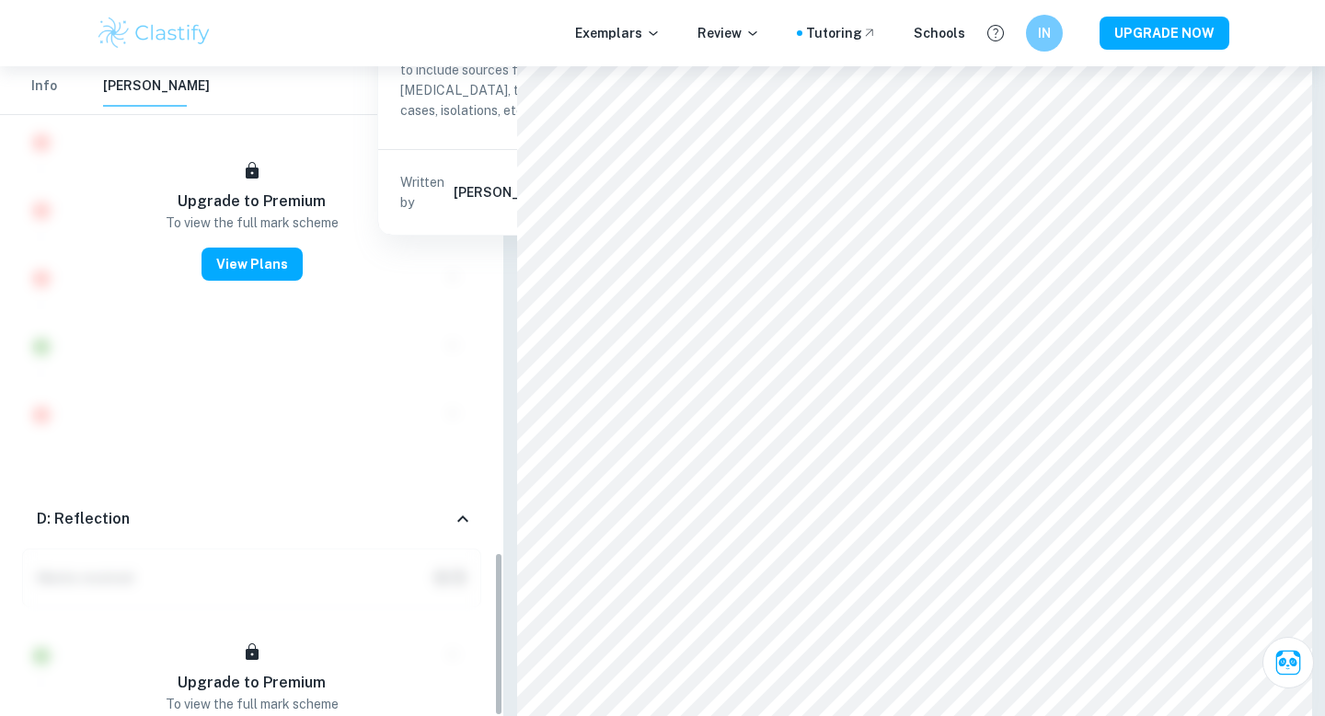
scroll to position [2329, 0]
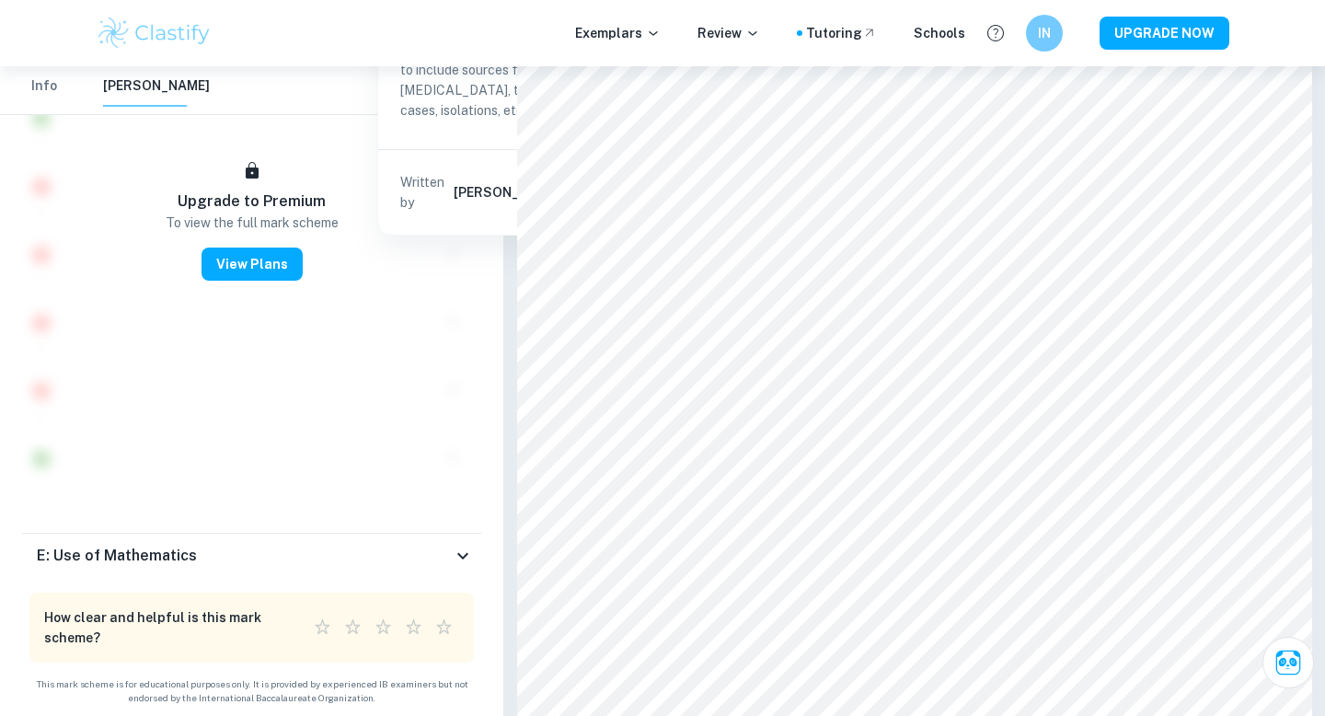
click at [220, 565] on div "E: Use of Mathematics" at bounding box center [244, 556] width 415 height 22
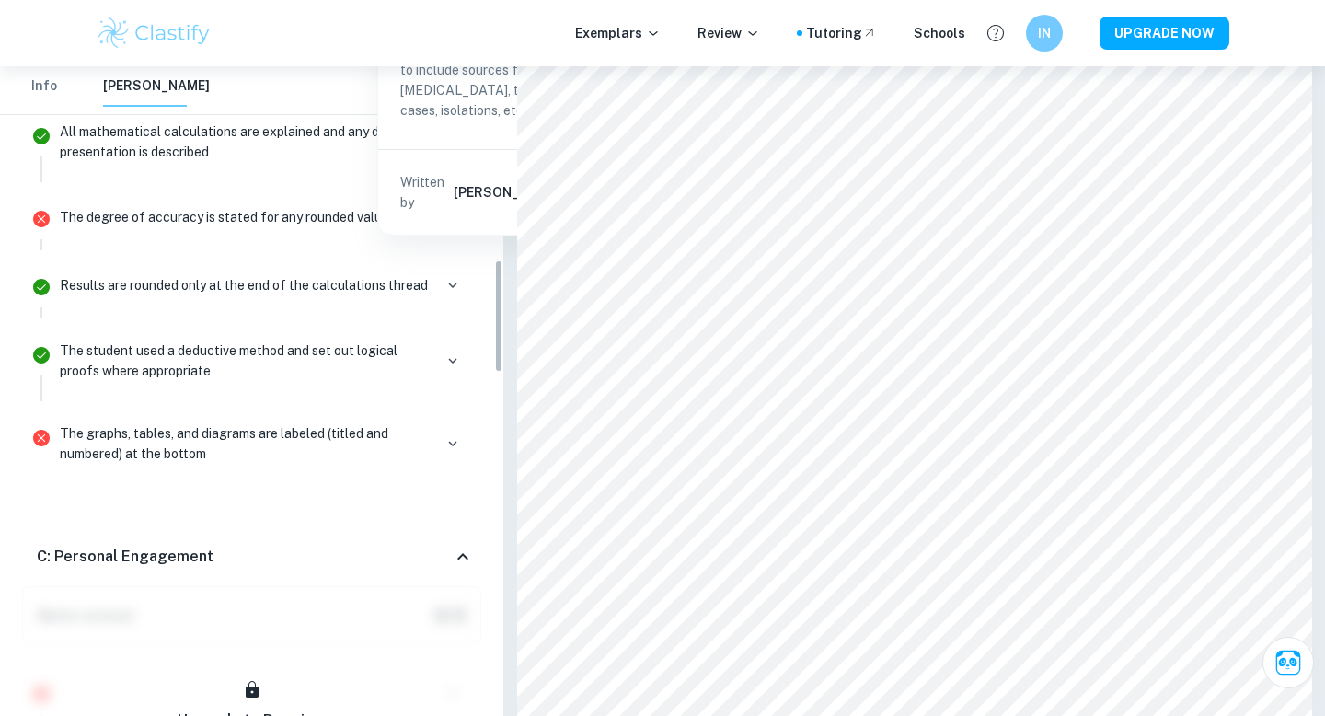
scroll to position [1019, 0]
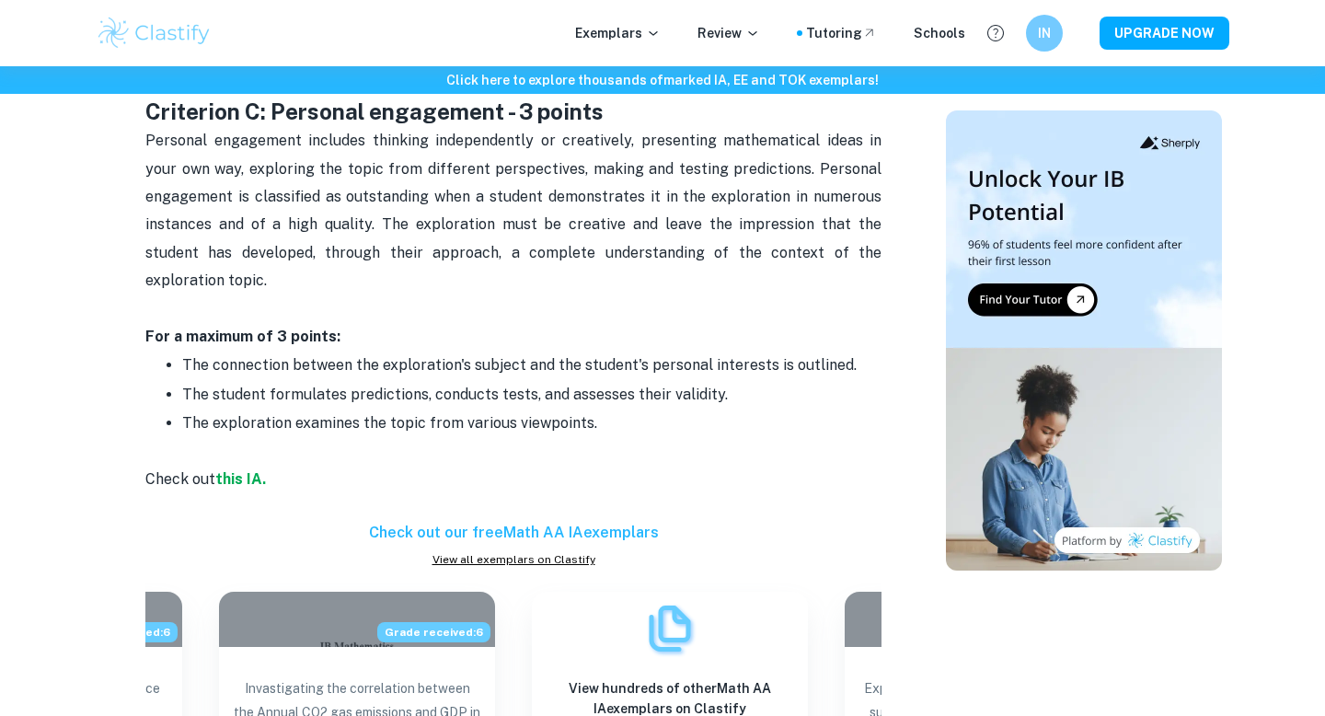
scroll to position [1613, 0]
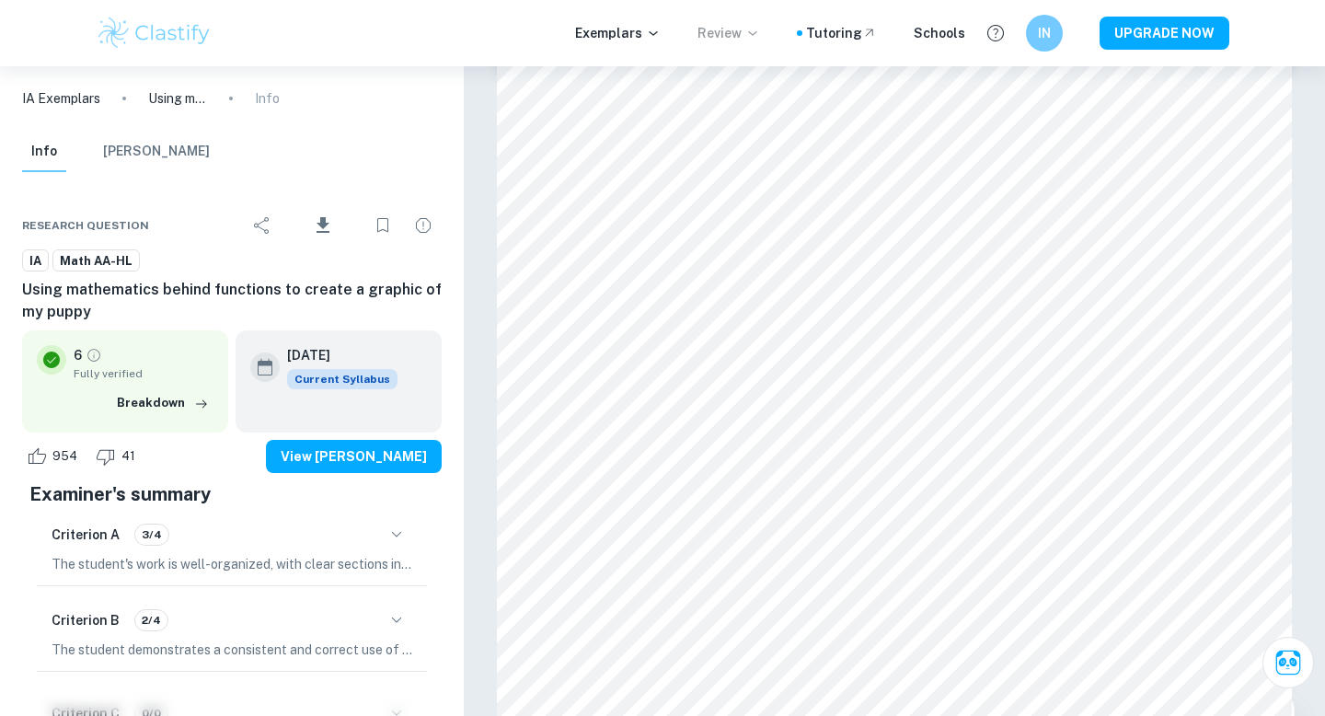
scroll to position [1244, 0]
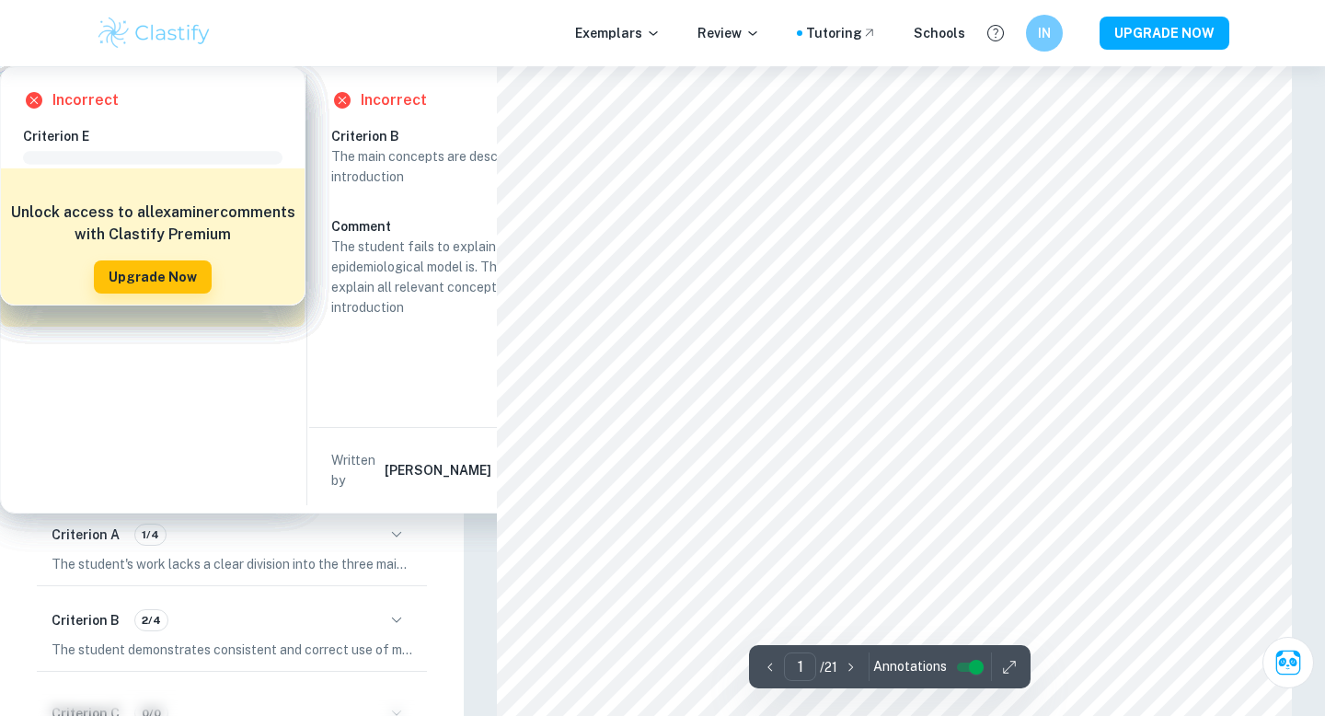
click at [167, 145] on button "[PERSON_NAME]" at bounding box center [156, 152] width 107 height 40
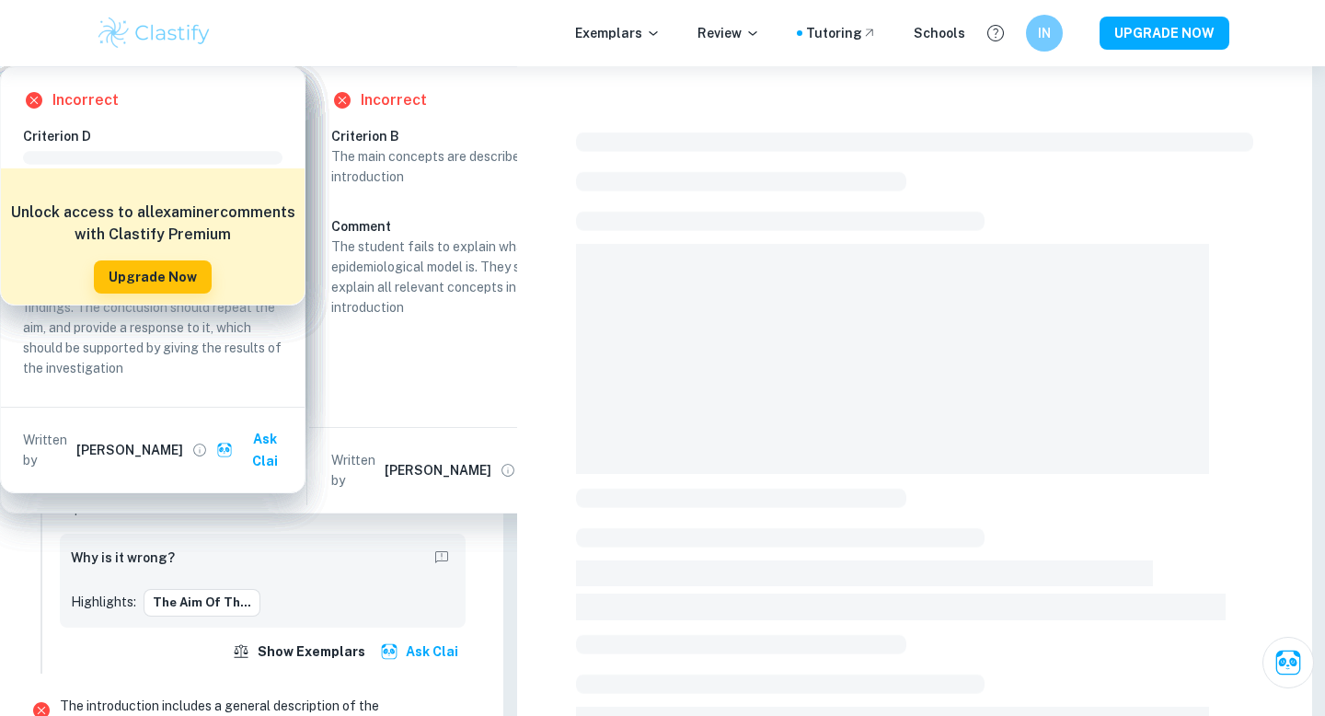
scroll to position [437, 0]
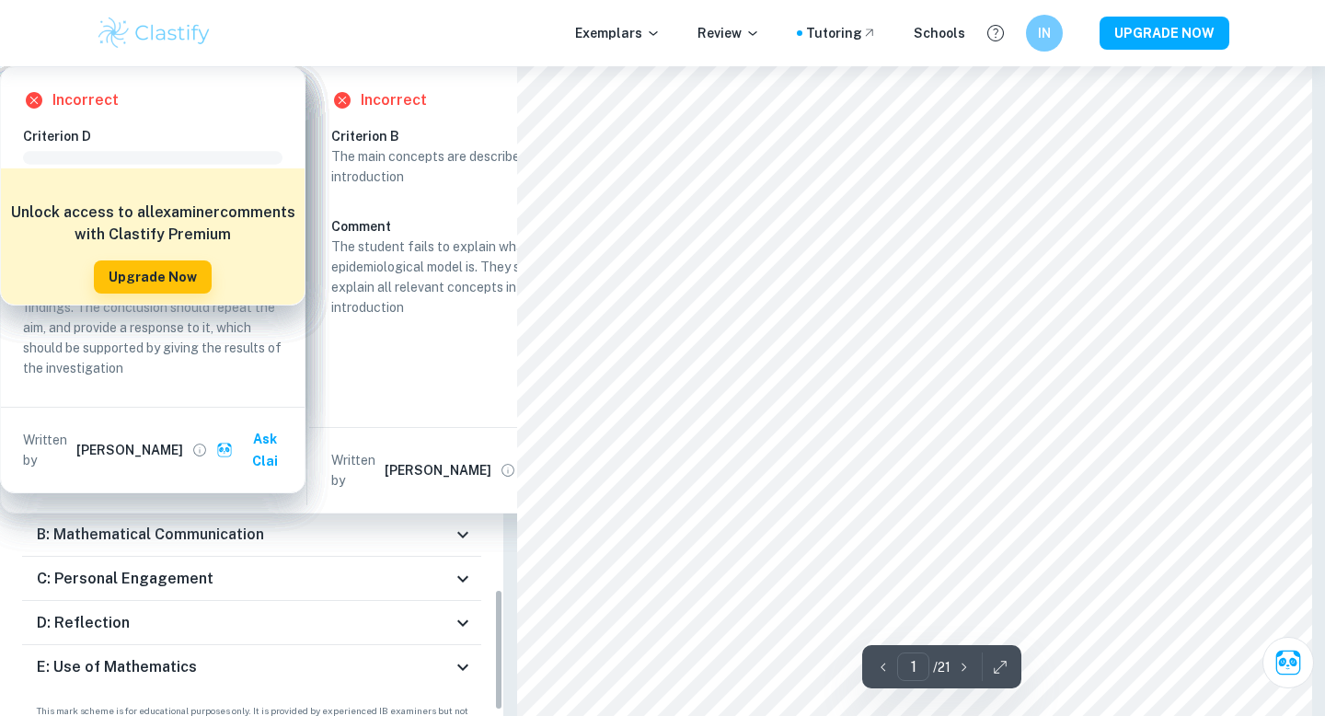
click at [178, 534] on h6 "B: Mathematical Communication" at bounding box center [150, 534] width 227 height 22
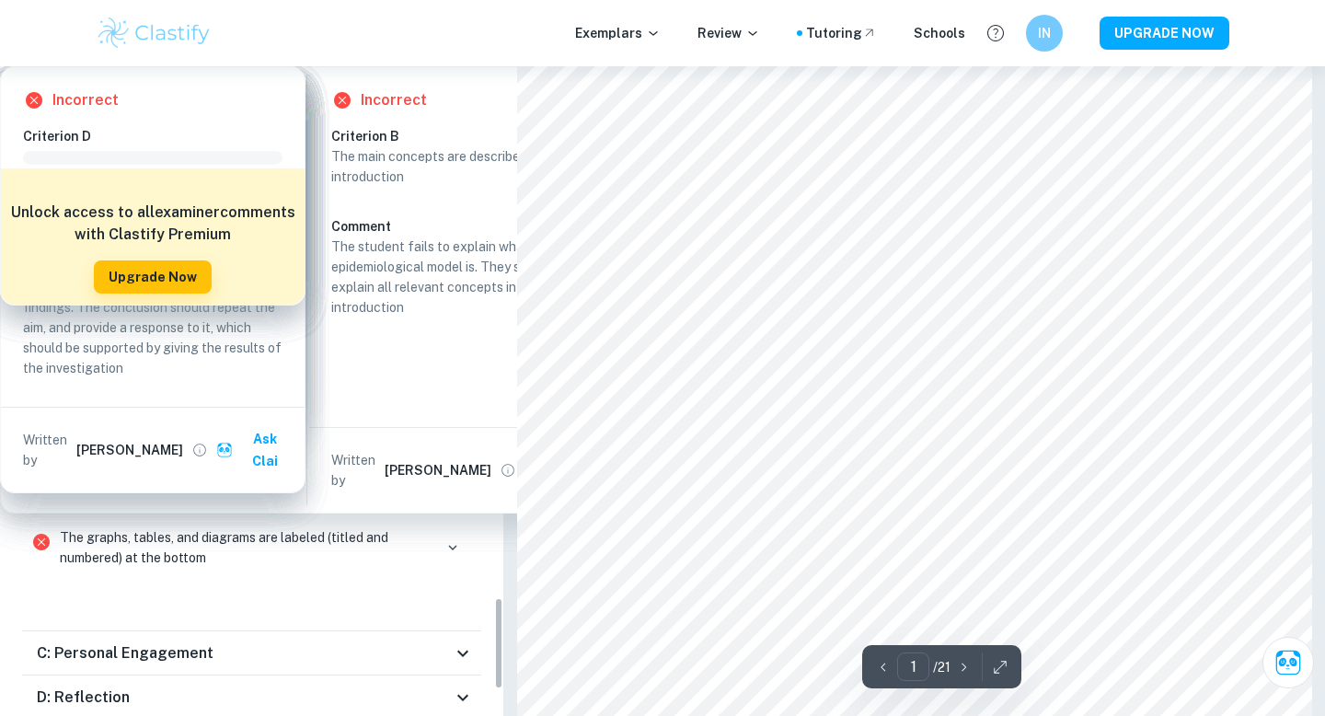
scroll to position [3731, 0]
click at [164, 654] on h6 "C: Personal Engagement" at bounding box center [125, 654] width 177 height 22
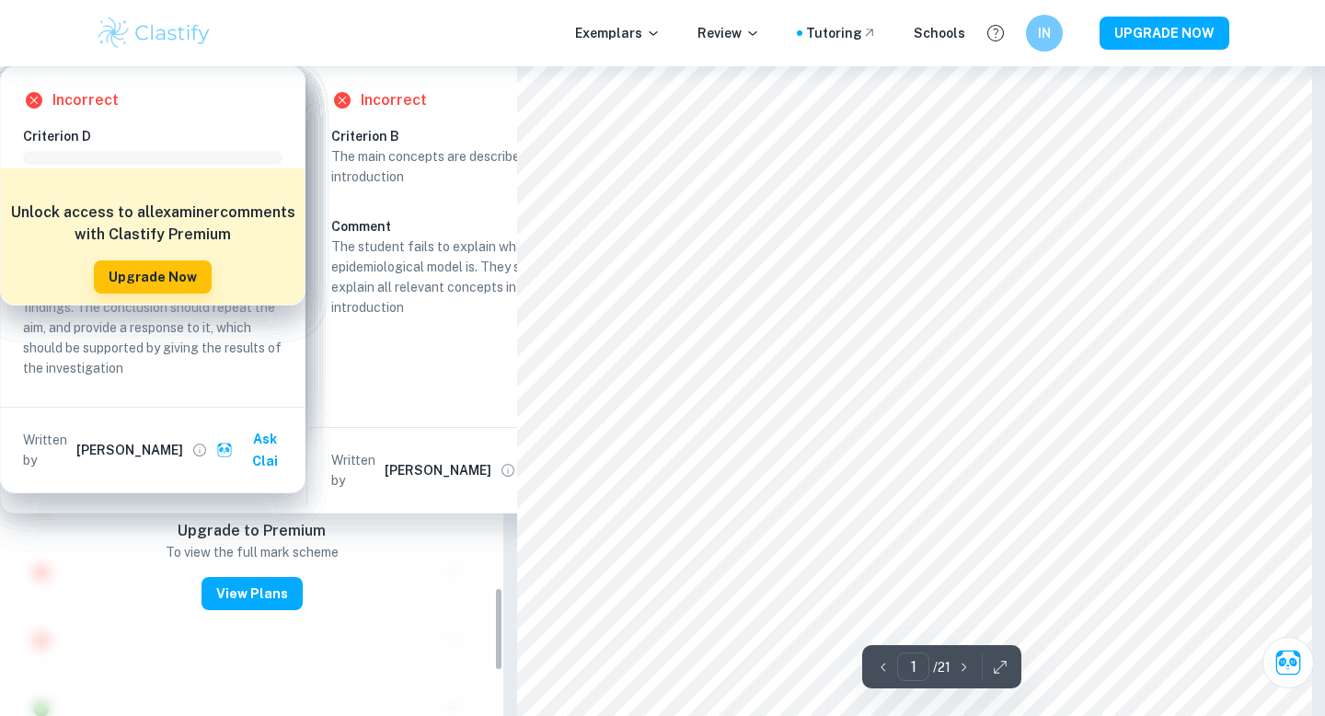
scroll to position [4047, 0]
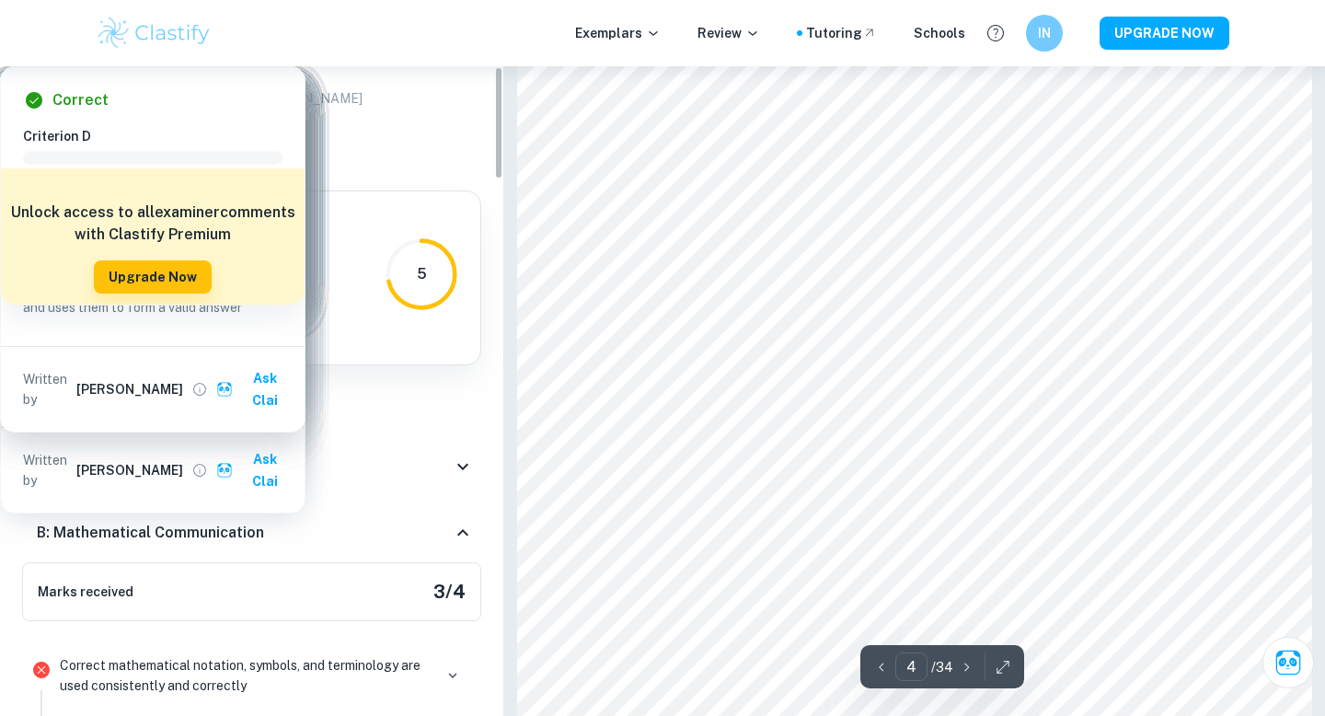
scroll to position [3452, 0]
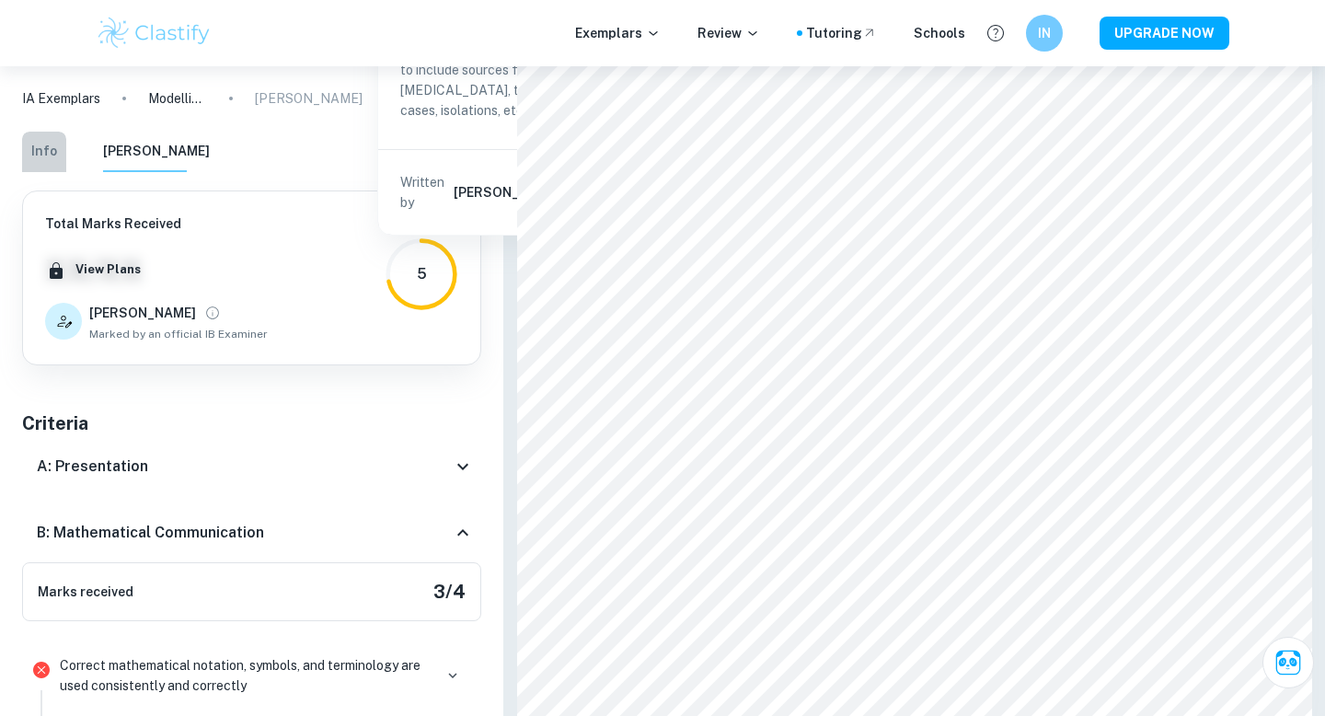
click at [24, 144] on button "Info" at bounding box center [44, 152] width 44 height 40
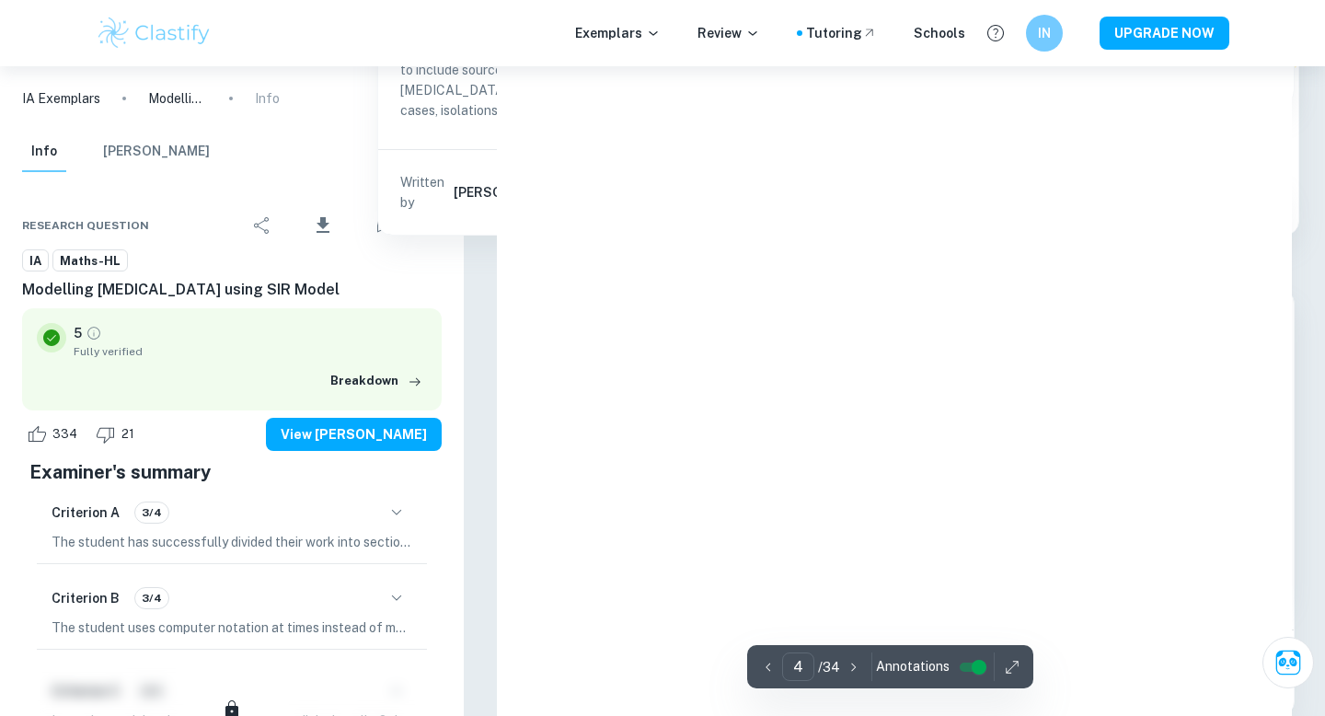
type input "4"
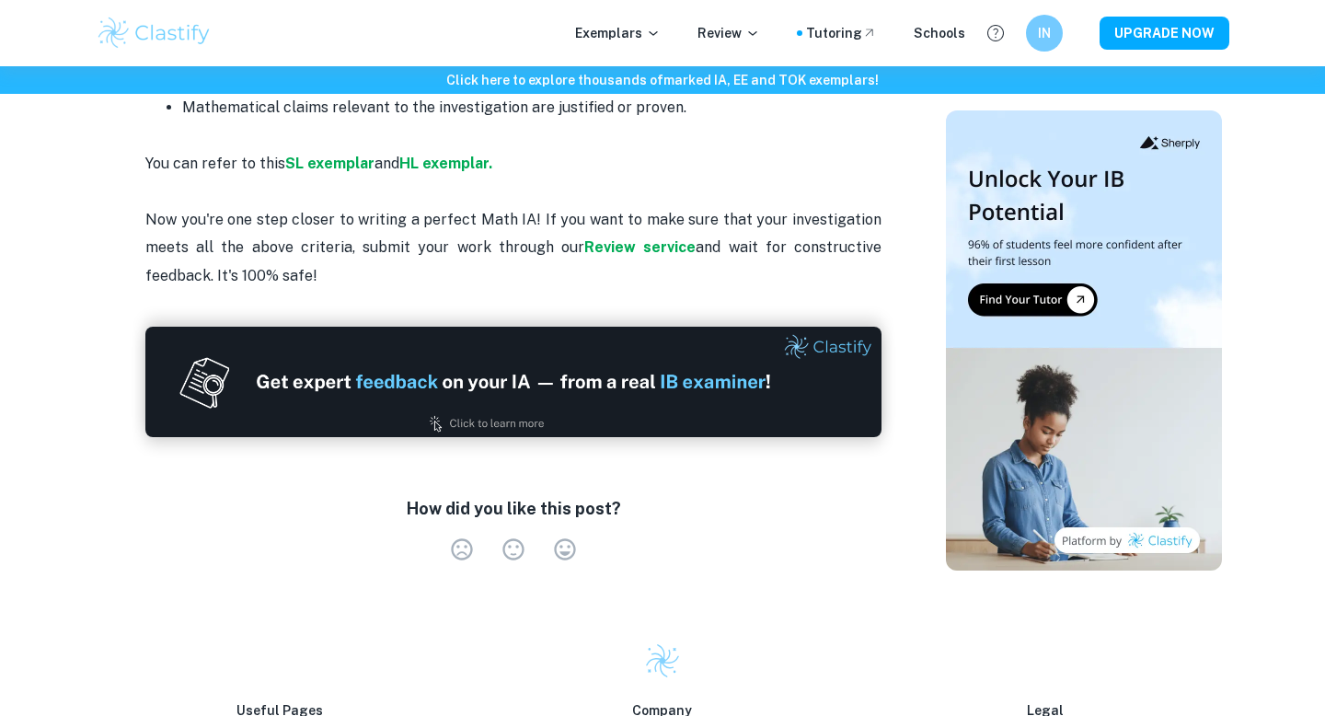
scroll to position [4172, 0]
